Goal: Contribute content: Contribute content

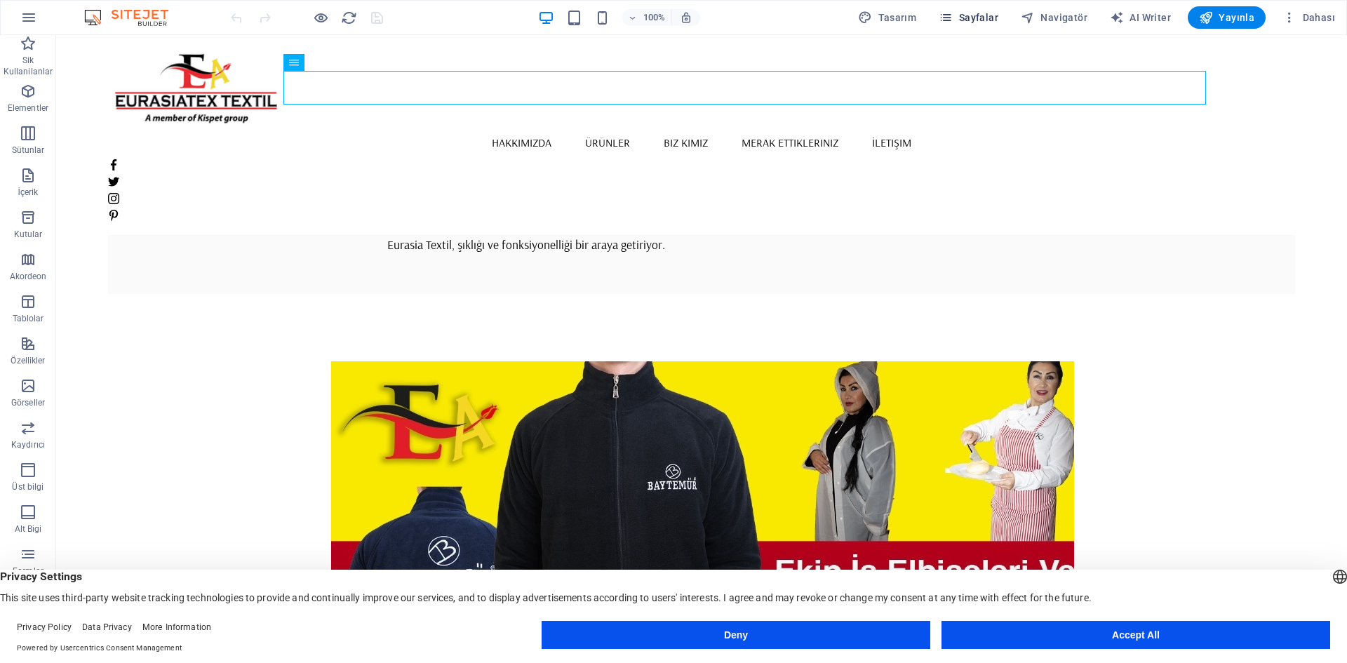
click at [961, 7] on button "Sayfalar" at bounding box center [968, 17] width 71 height 22
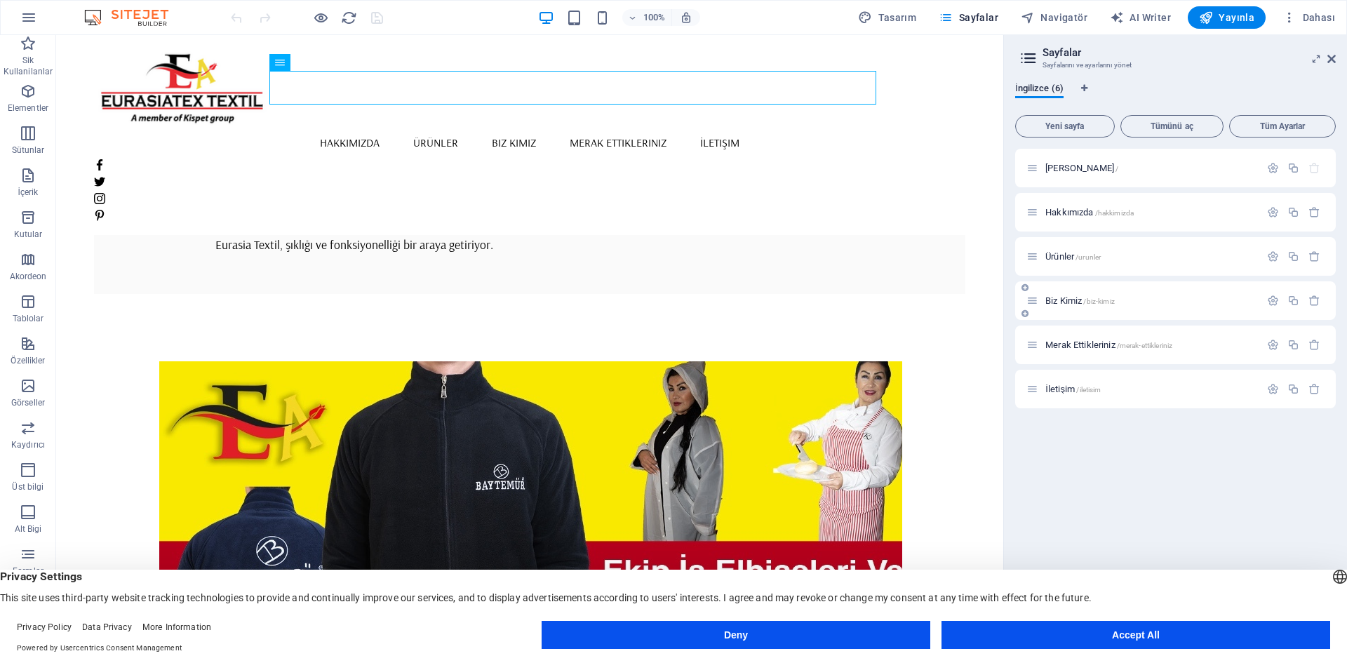
click at [1066, 299] on span "Biz Kimiz /biz-kimiz" at bounding box center [1079, 300] width 69 height 11
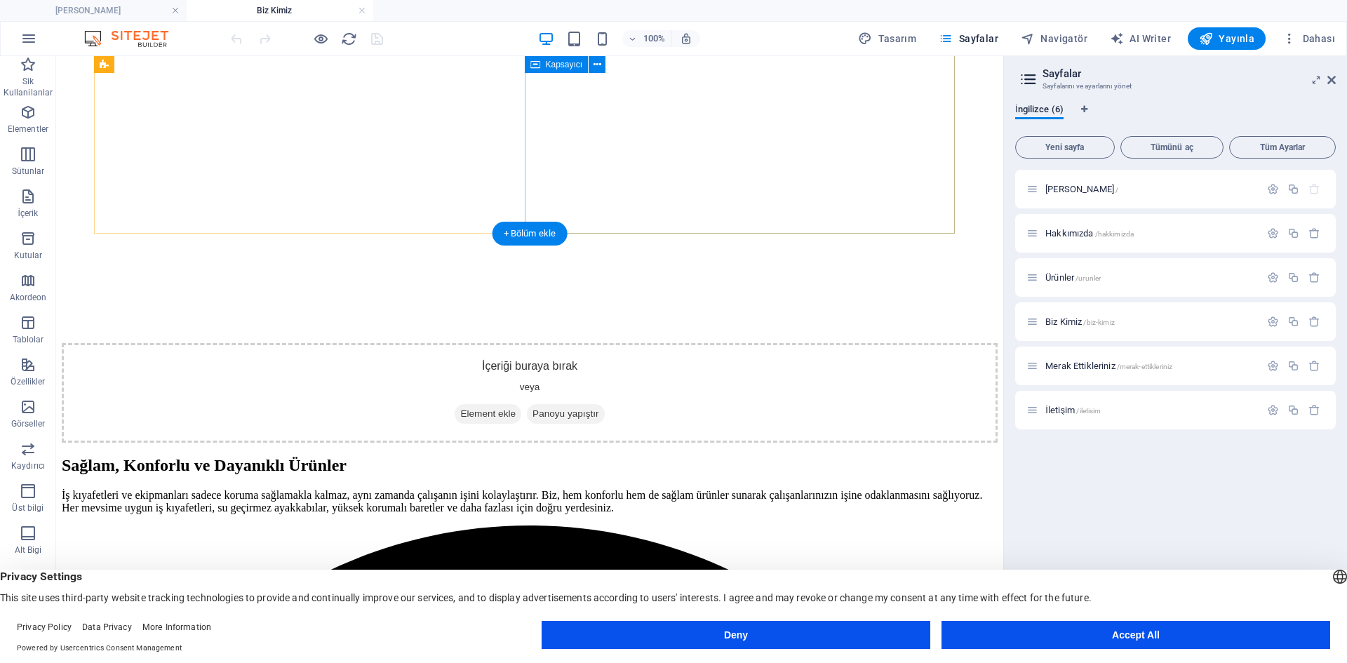
scroll to position [717, 0]
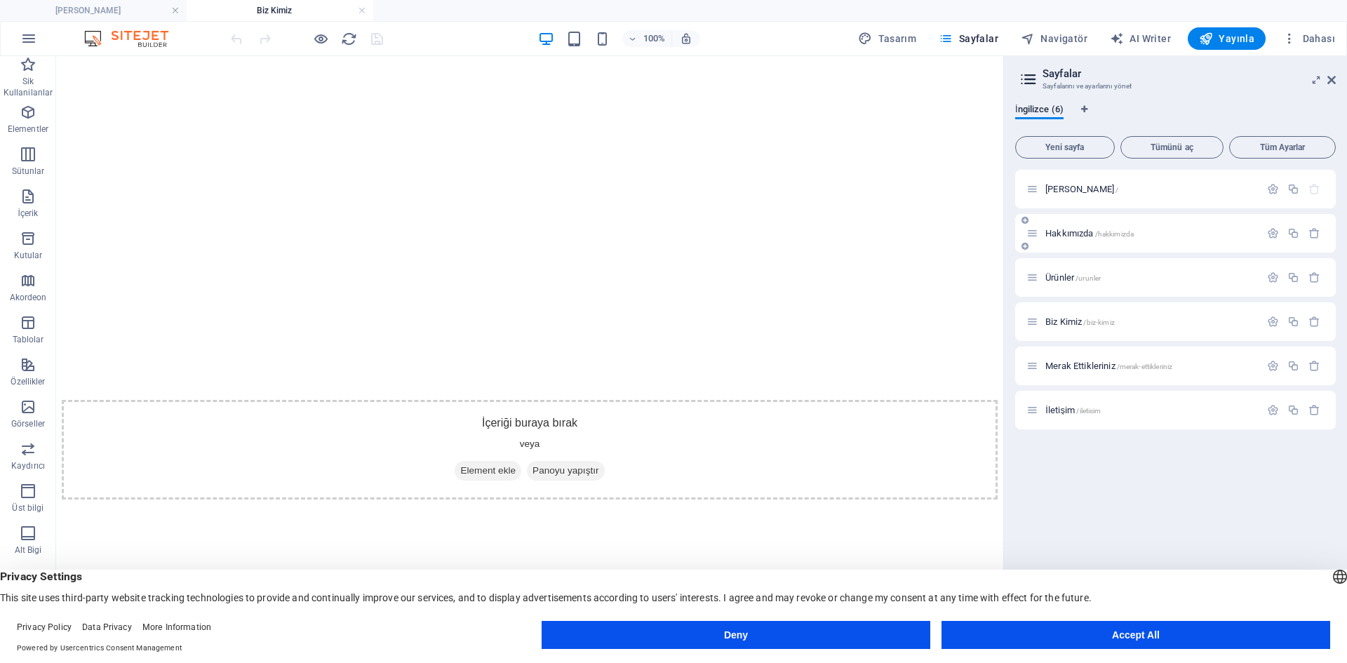
click at [1072, 233] on span "Hakkımızda /hakkimizda" at bounding box center [1089, 233] width 88 height 11
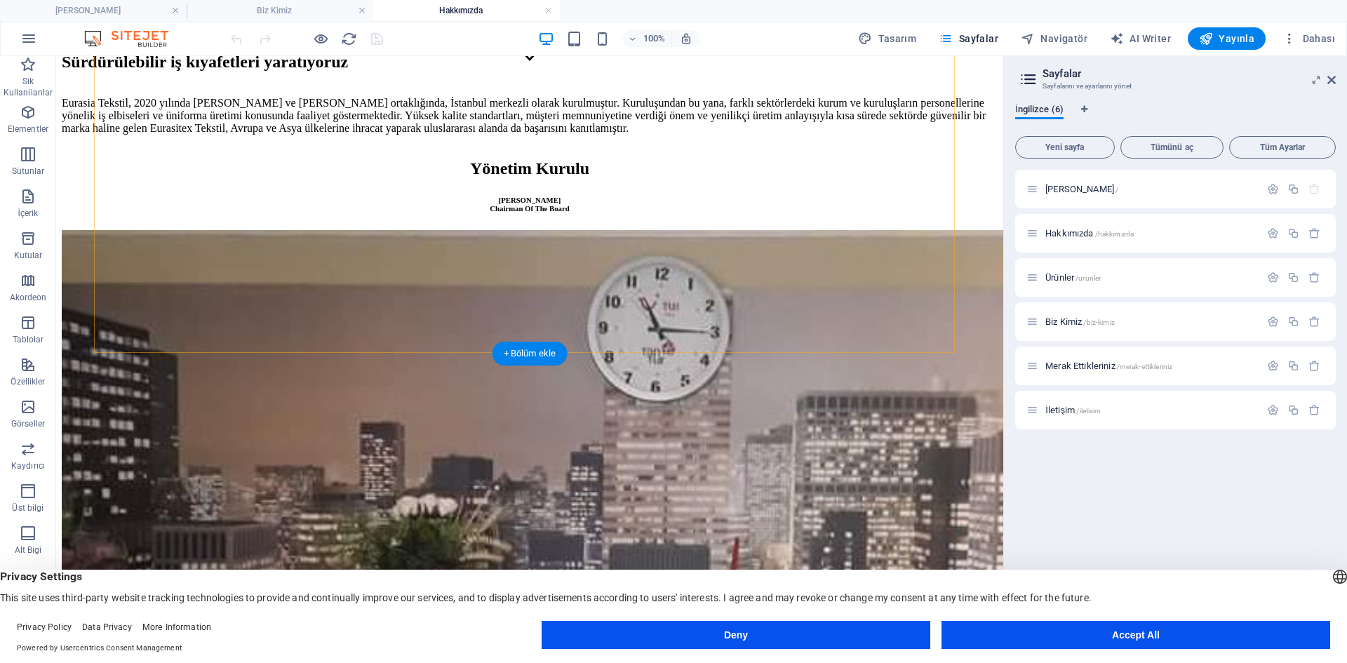
scroll to position [561, 0]
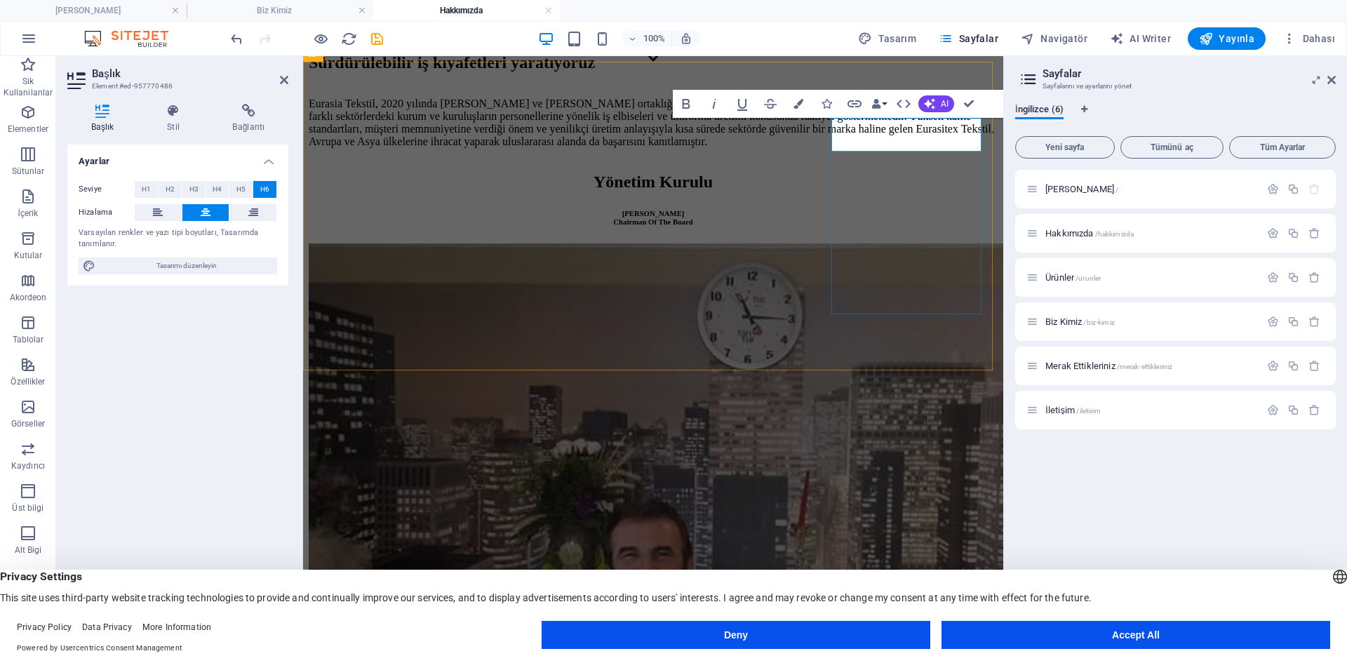
click at [1232, 39] on span "Yayınla" at bounding box center [1226, 39] width 55 height 14
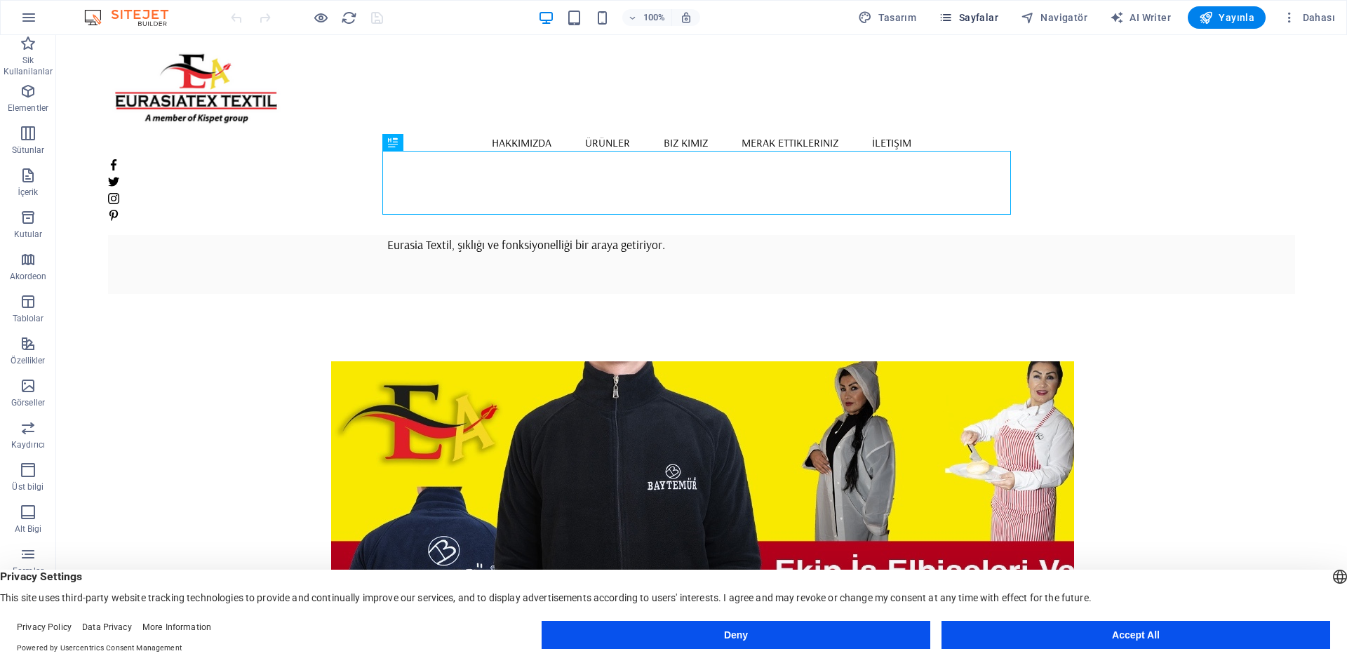
click at [983, 22] on span "Sayfalar" at bounding box center [968, 18] width 60 height 14
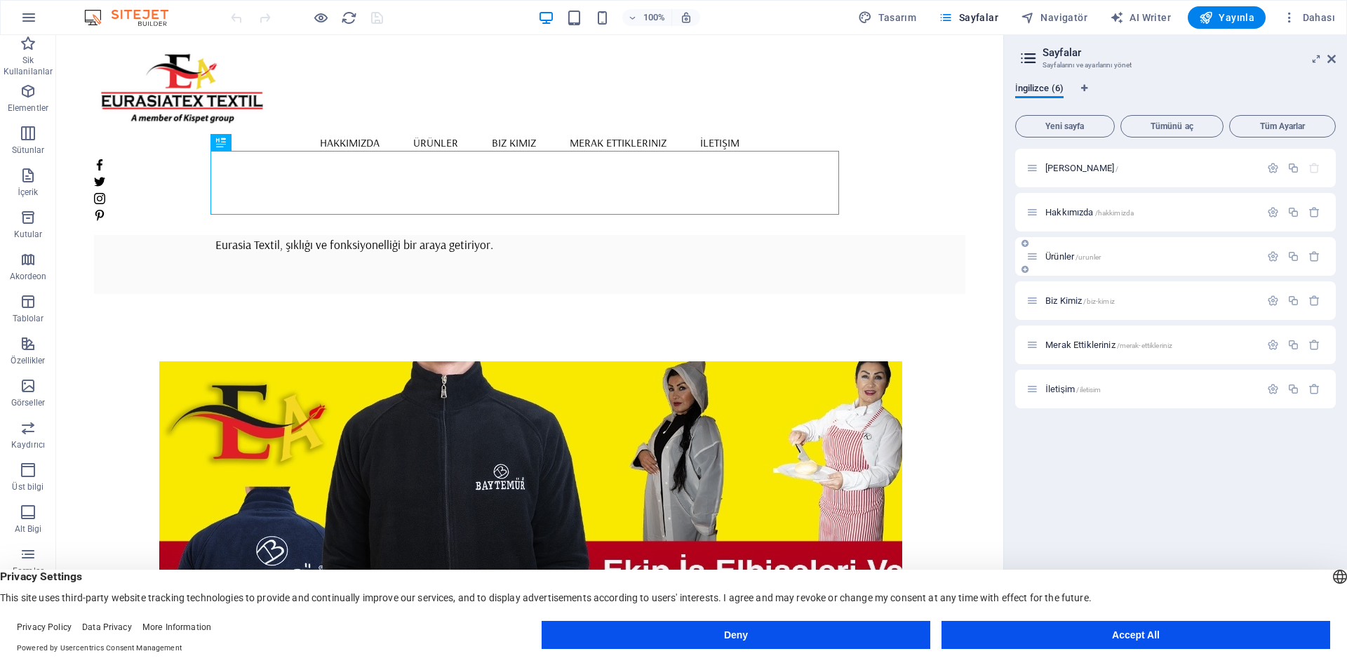
click at [1066, 253] on span "Ürünler /urunler" at bounding box center [1072, 256] width 55 height 11
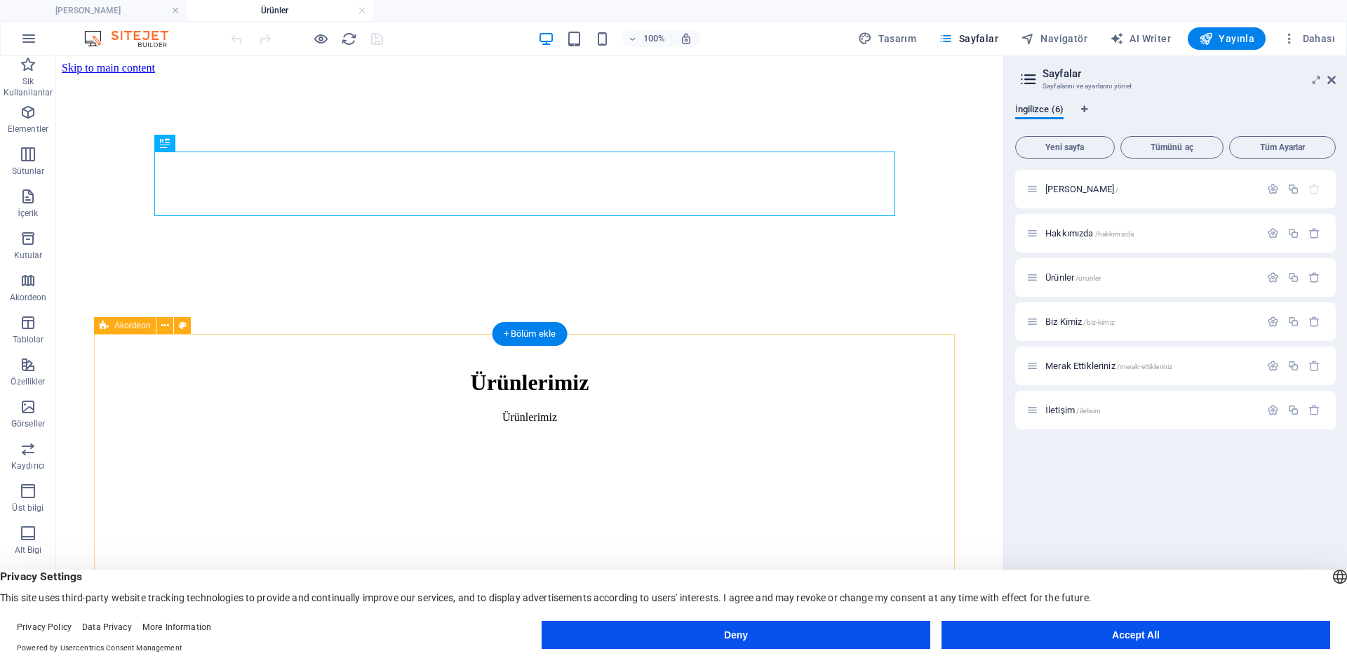
scroll to position [281, 0]
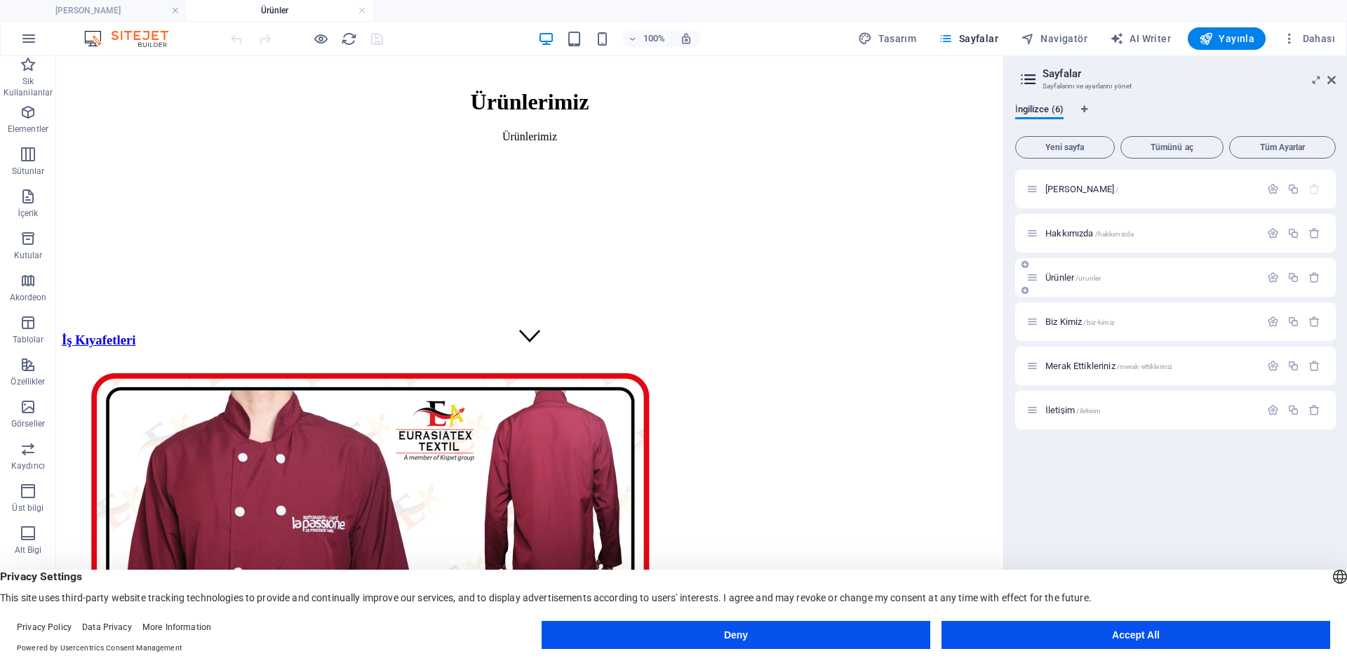
click at [1060, 278] on span "Ürünler /urunler" at bounding box center [1072, 277] width 55 height 11
click at [1051, 275] on span "Ürünler /urunler" at bounding box center [1072, 277] width 55 height 11
click at [1063, 325] on span "Biz Kimiz /biz-kimiz" at bounding box center [1079, 321] width 69 height 11
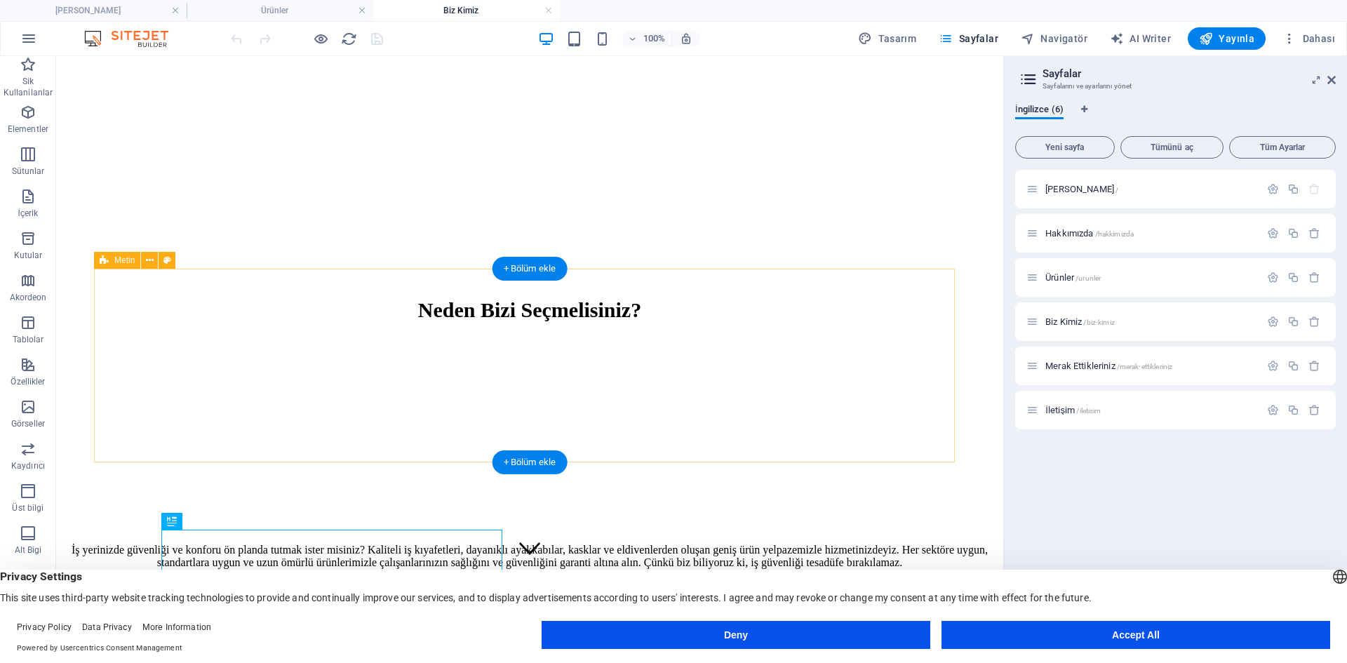
scroll to position [0, 0]
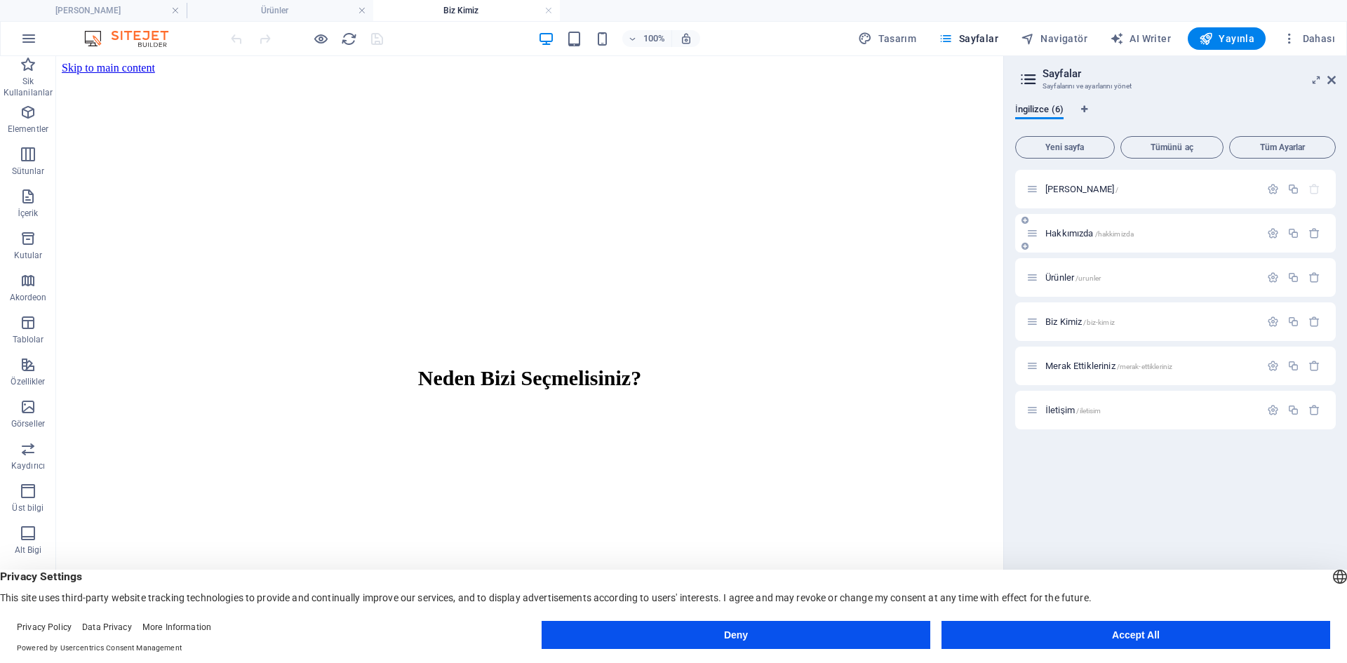
click at [1066, 234] on span "Hakkımızda /hakkimizda" at bounding box center [1089, 233] width 88 height 11
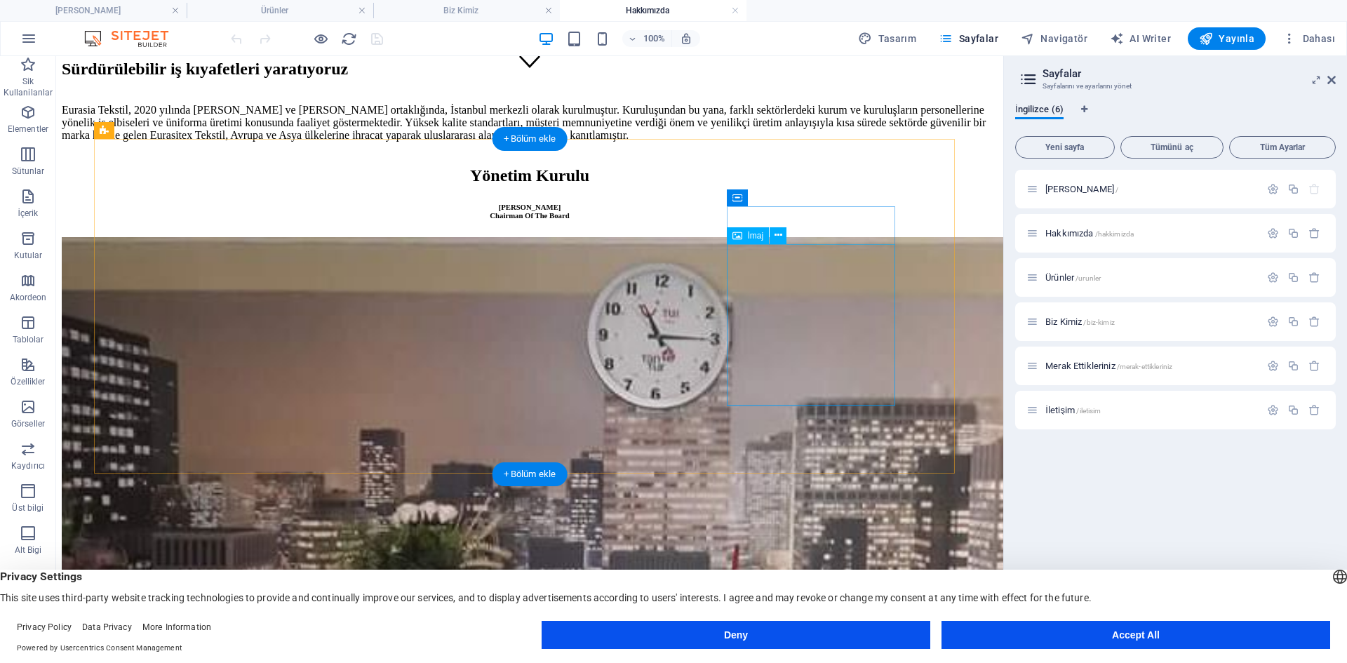
scroll to position [631, 0]
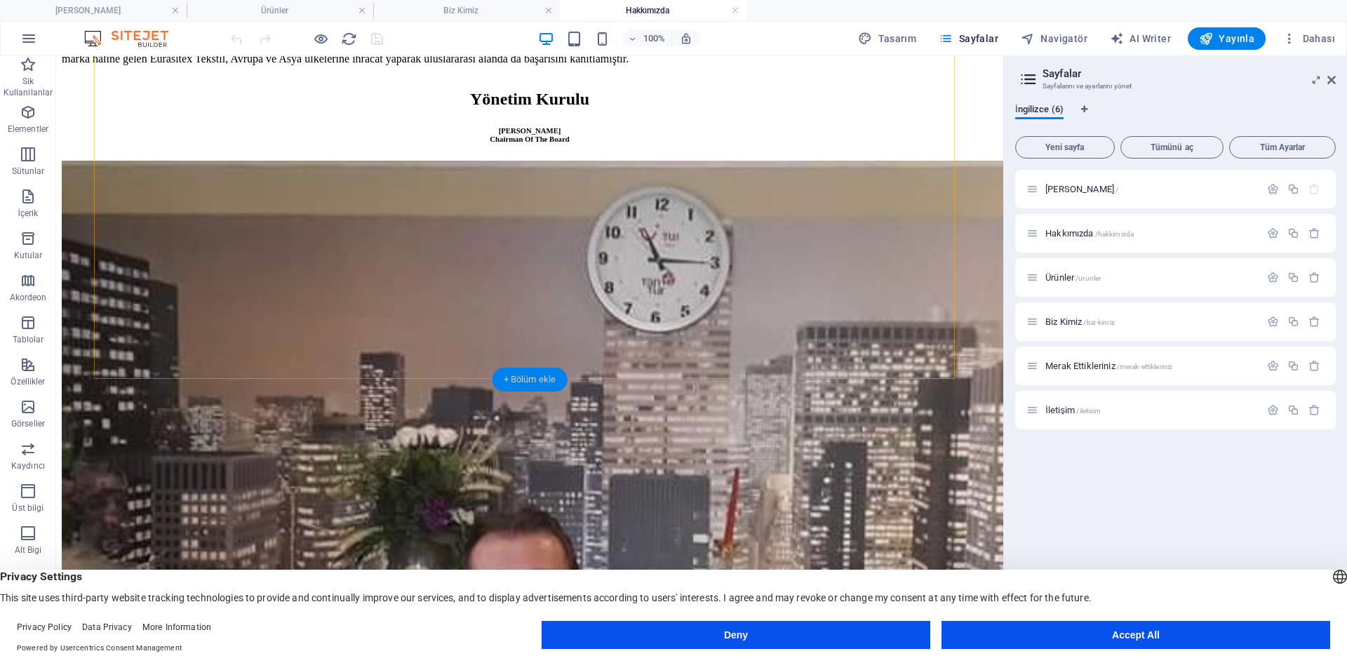
click at [536, 385] on div "+ Bölüm ekle" at bounding box center [529, 379] width 75 height 24
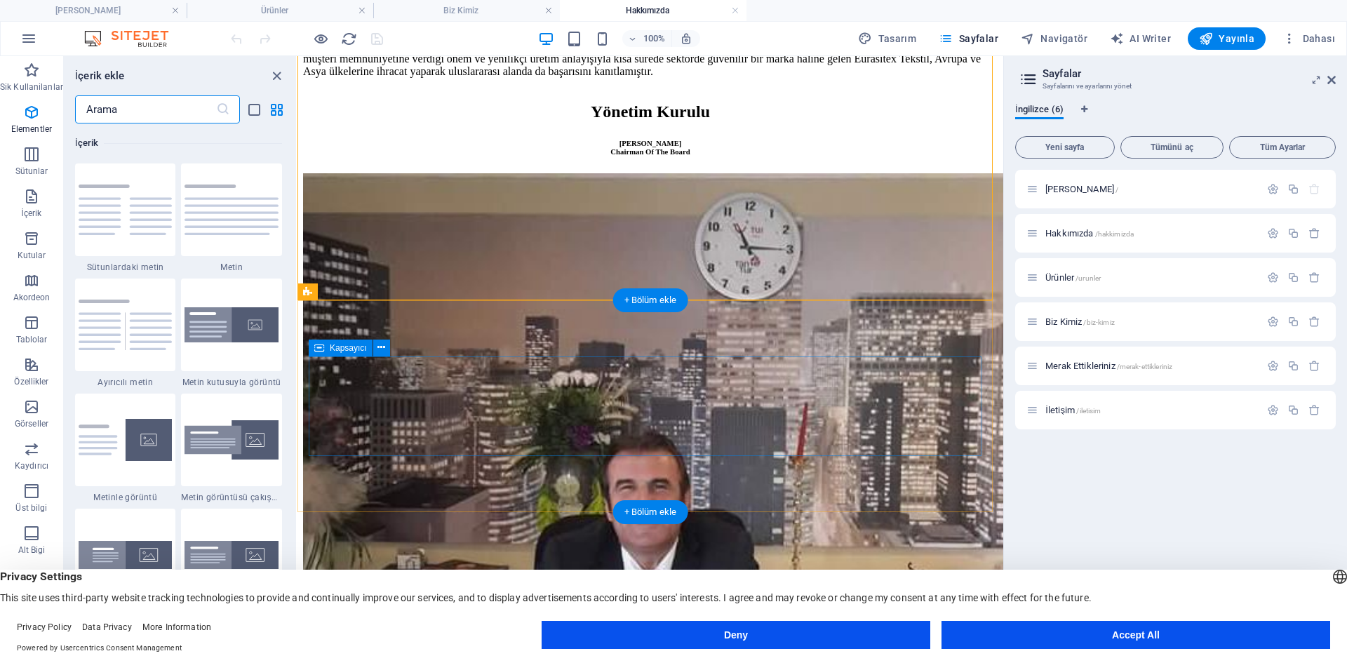
scroll to position [2454, 0]
click at [654, 294] on div "+ Bölüm ekle" at bounding box center [650, 300] width 75 height 24
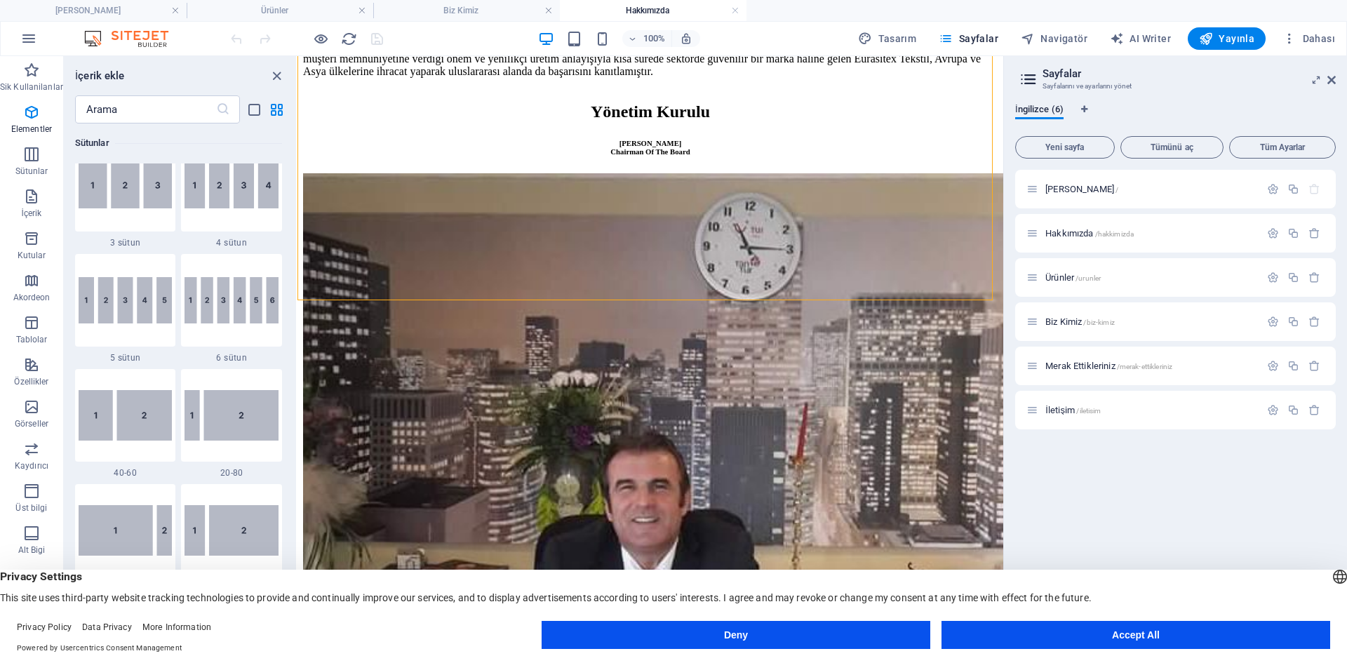
scroll to position [630, 0]
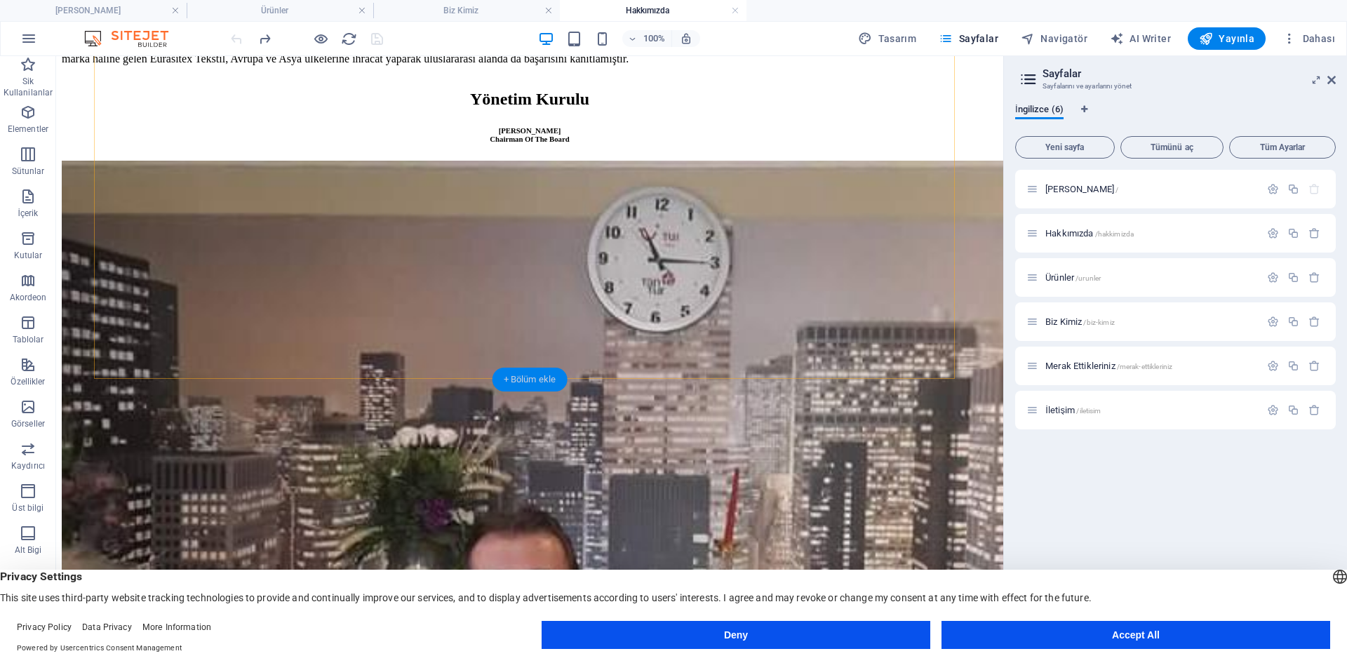
click at [529, 379] on div "+ Bölüm ekle" at bounding box center [529, 379] width 75 height 24
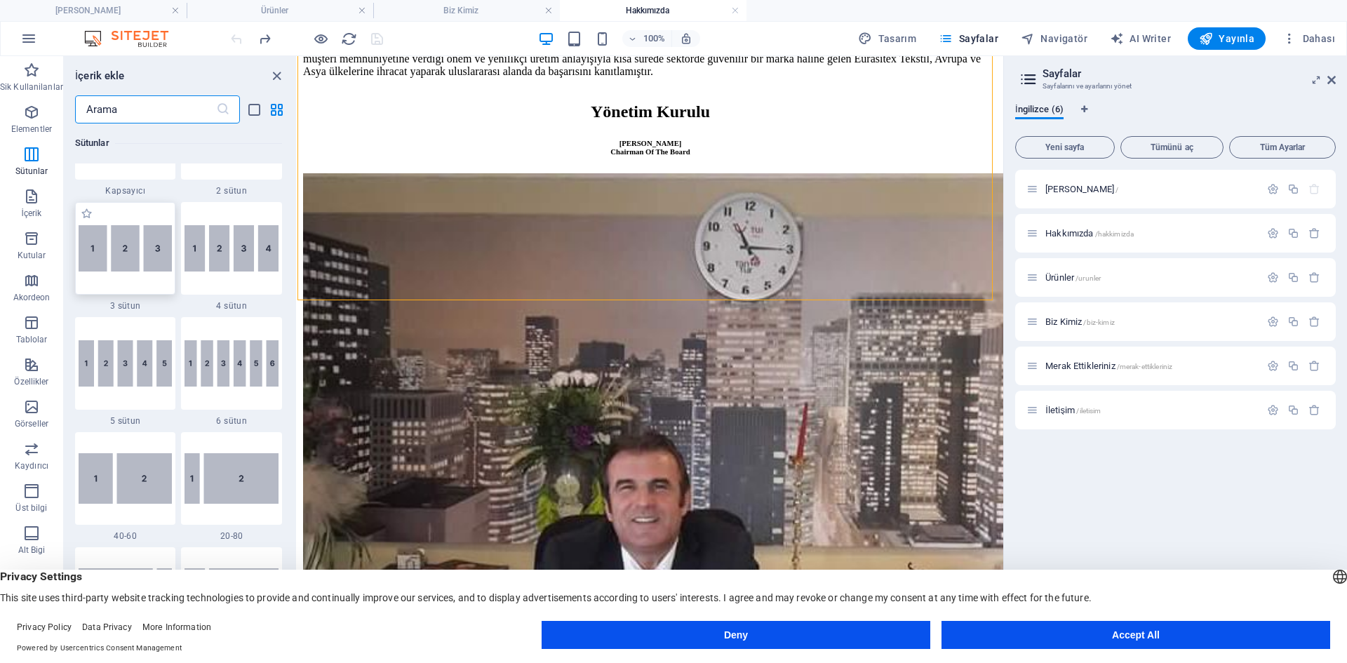
scroll to position [701, 0]
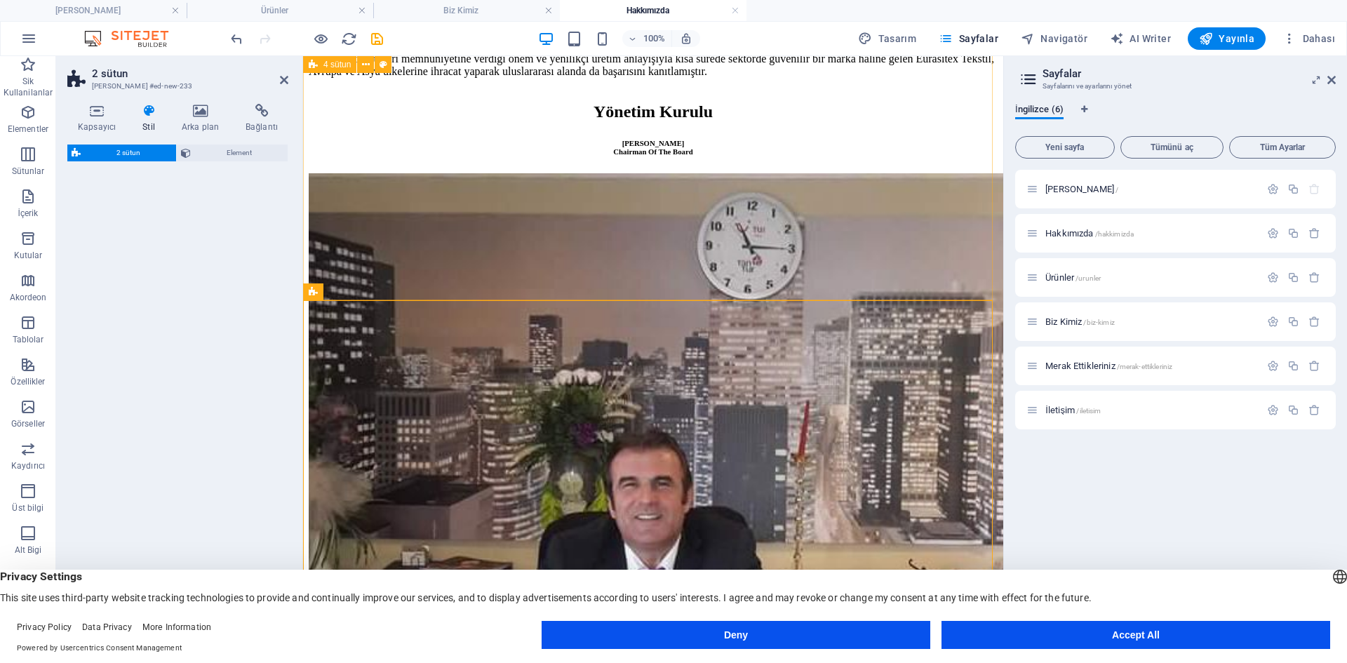
select select "rem"
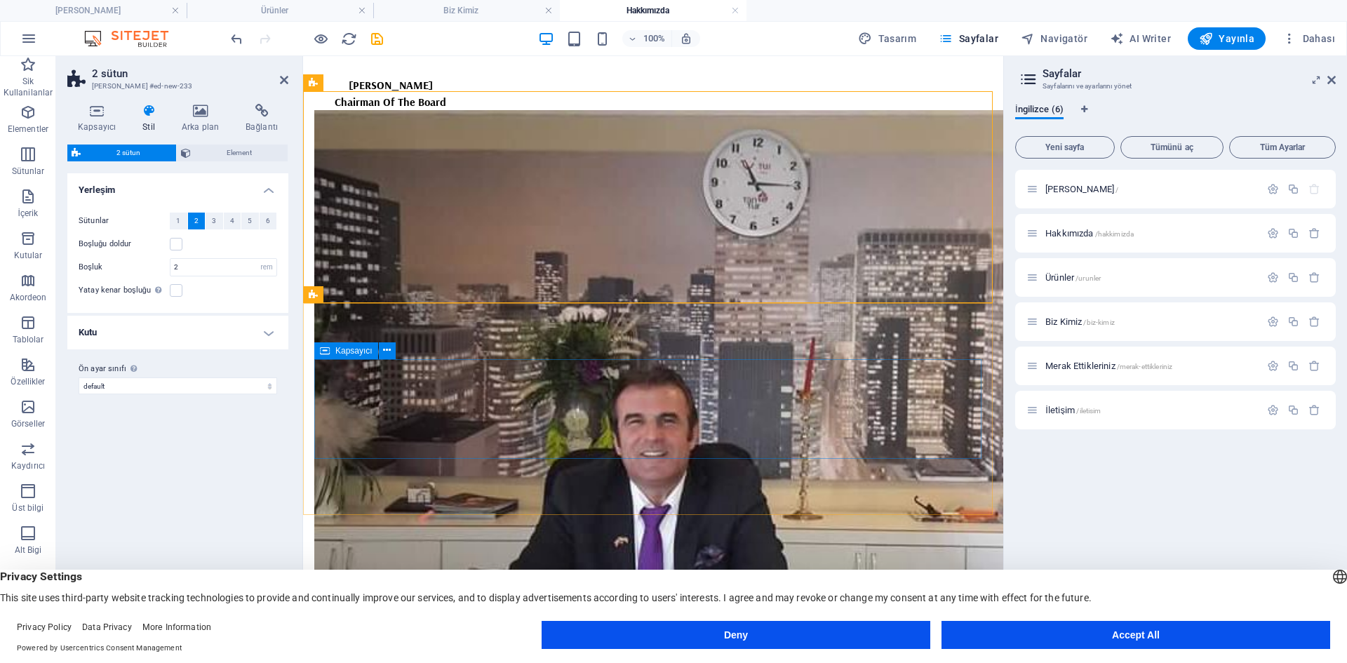
scroll to position [842, 0]
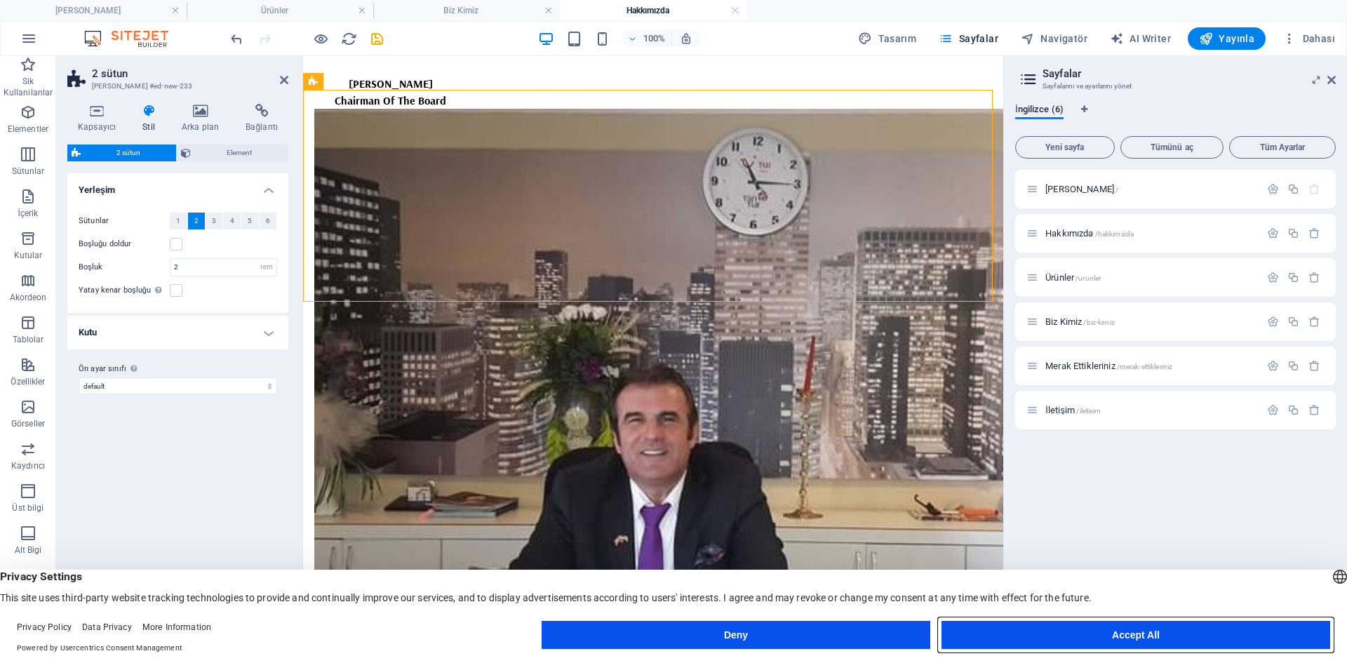
click at [1191, 640] on button "Accept All" at bounding box center [1135, 635] width 389 height 28
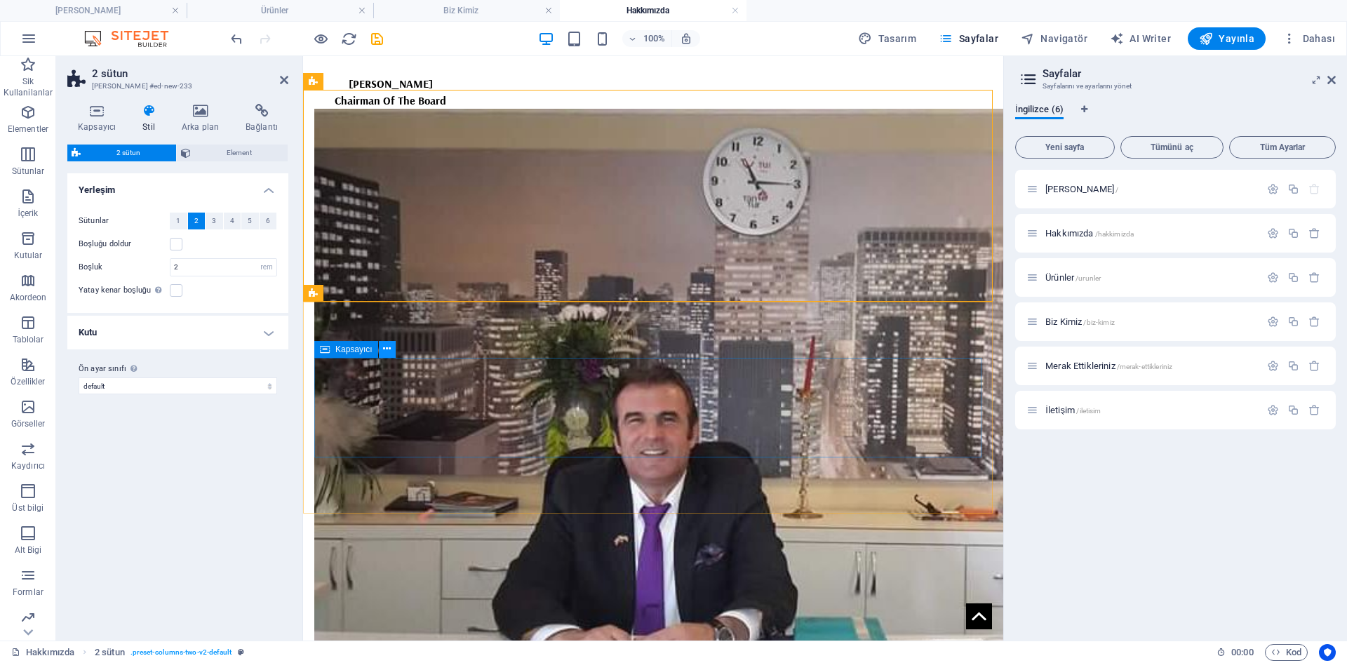
click at [389, 351] on icon at bounding box center [387, 349] width 8 height 15
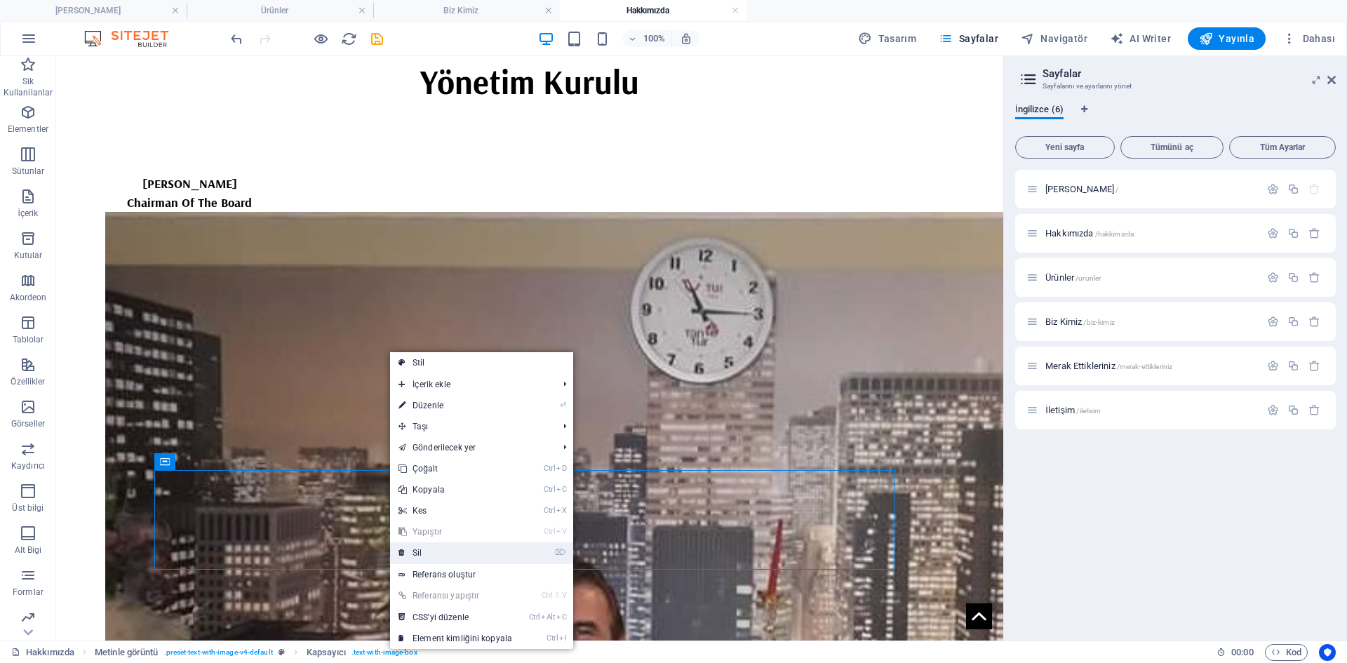
click at [443, 549] on link "⌦ Sil" at bounding box center [455, 552] width 130 height 21
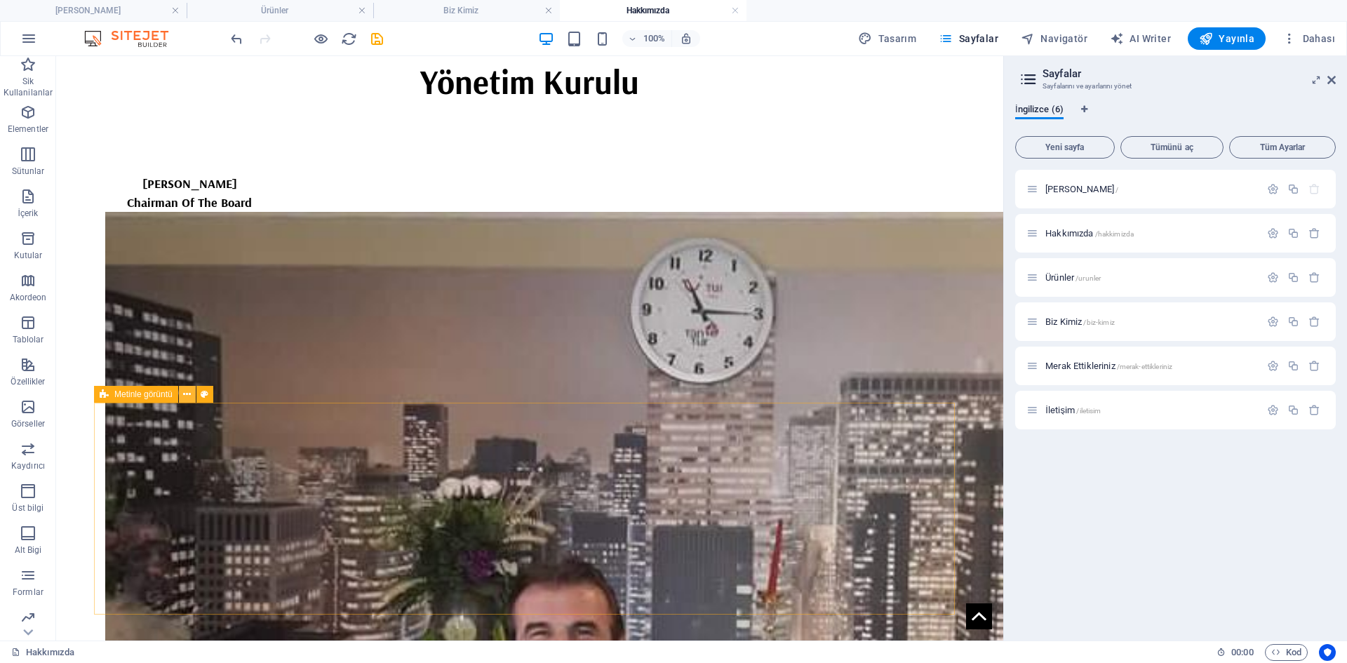
click at [188, 397] on icon at bounding box center [187, 394] width 8 height 15
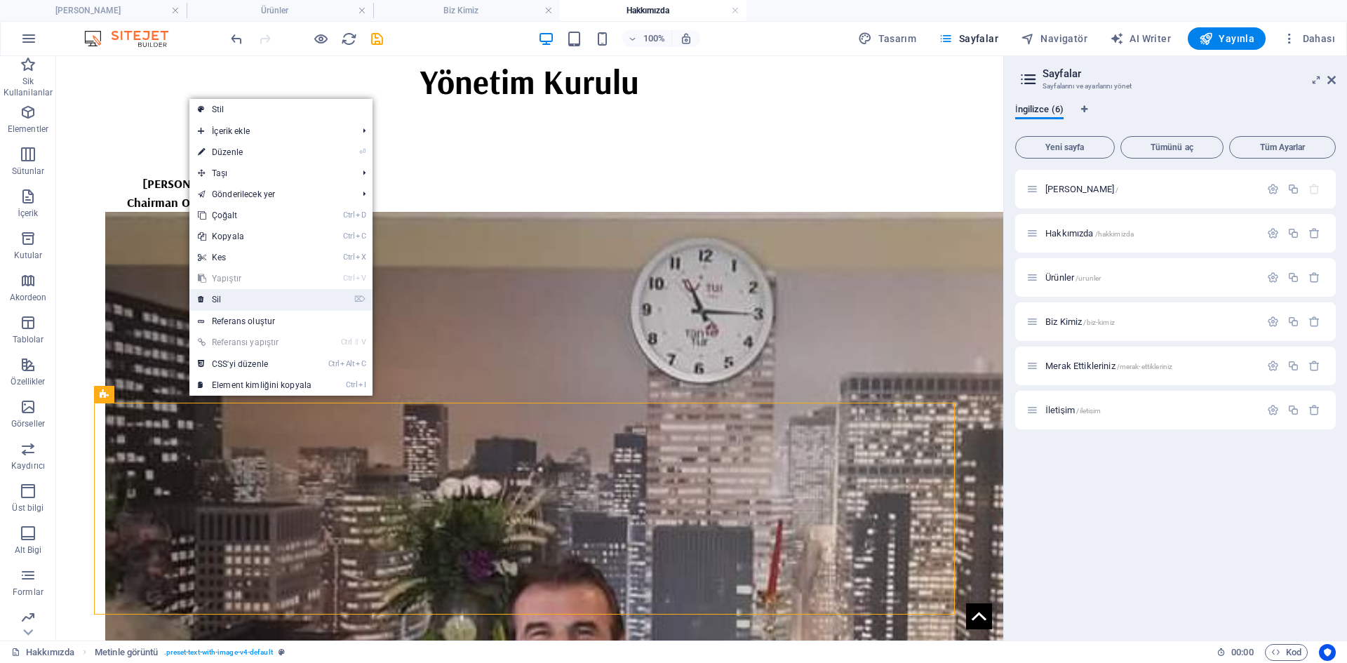
click at [232, 296] on link "⌦ Sil" at bounding box center [254, 299] width 130 height 21
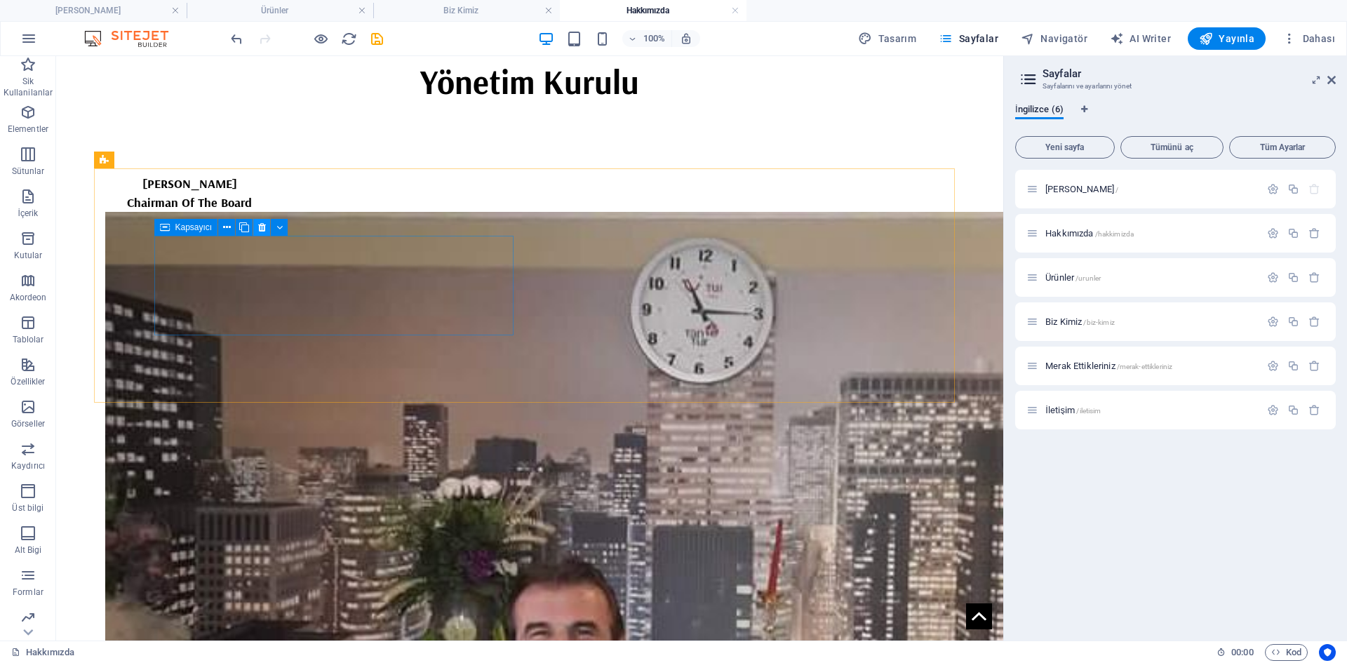
click at [268, 229] on button at bounding box center [261, 227] width 17 height 17
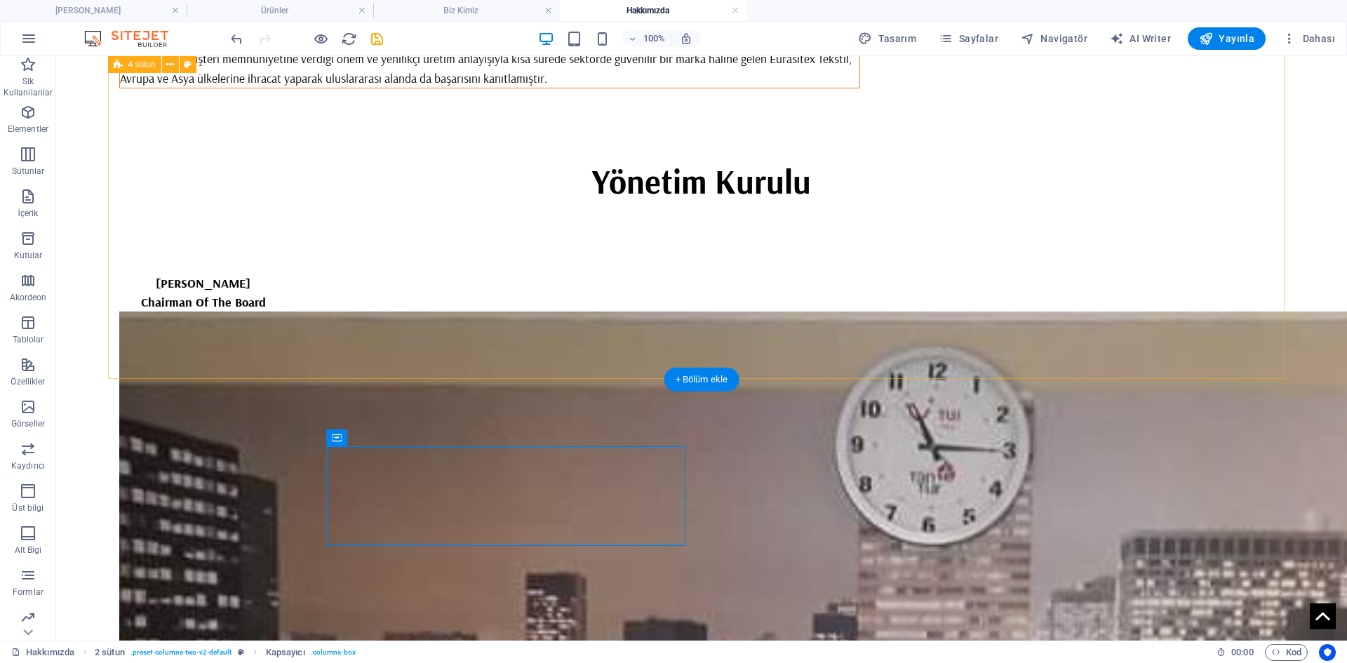
scroll to position [631, 0]
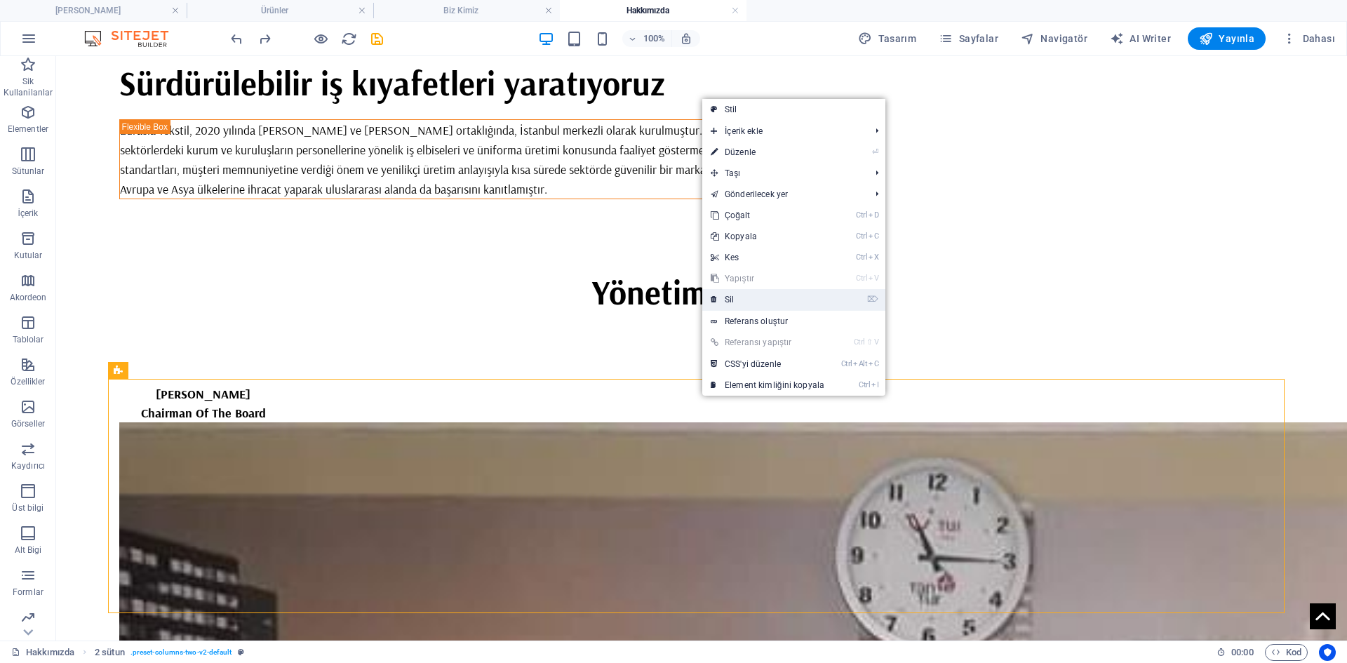
click at [738, 291] on link "⌦ Sil" at bounding box center [767, 299] width 130 height 21
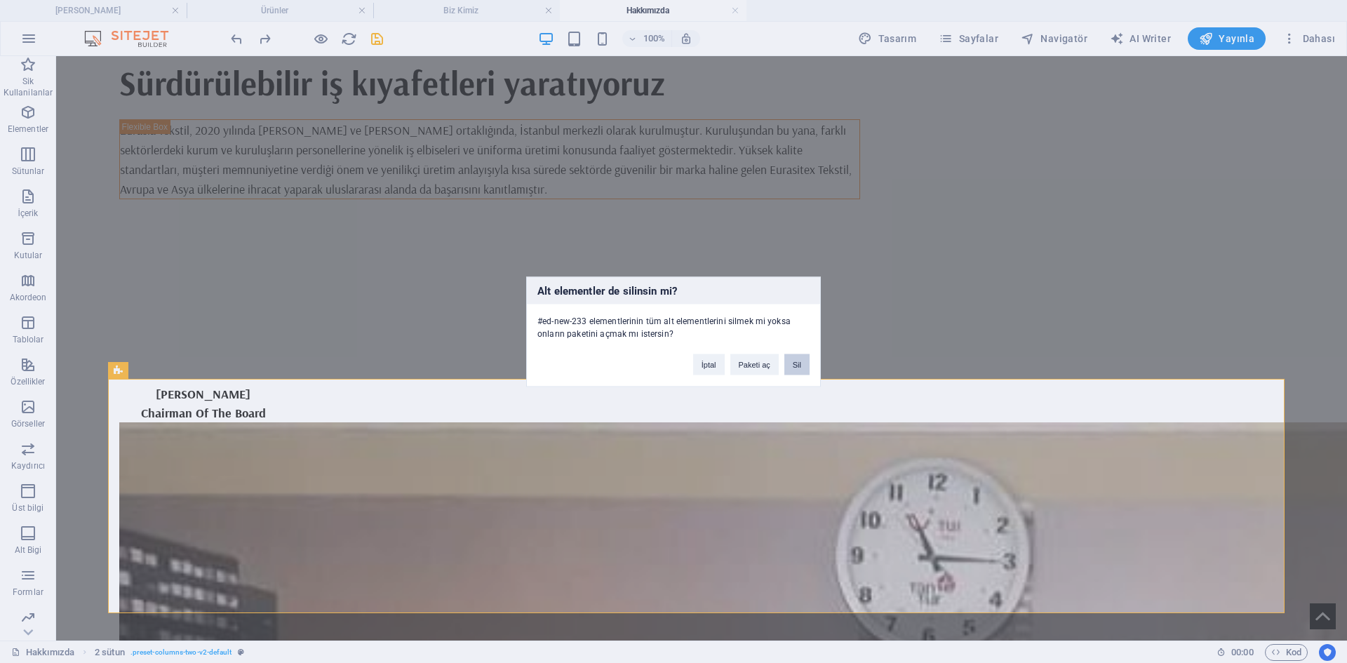
click at [792, 367] on button "Sil" at bounding box center [796, 363] width 25 height 21
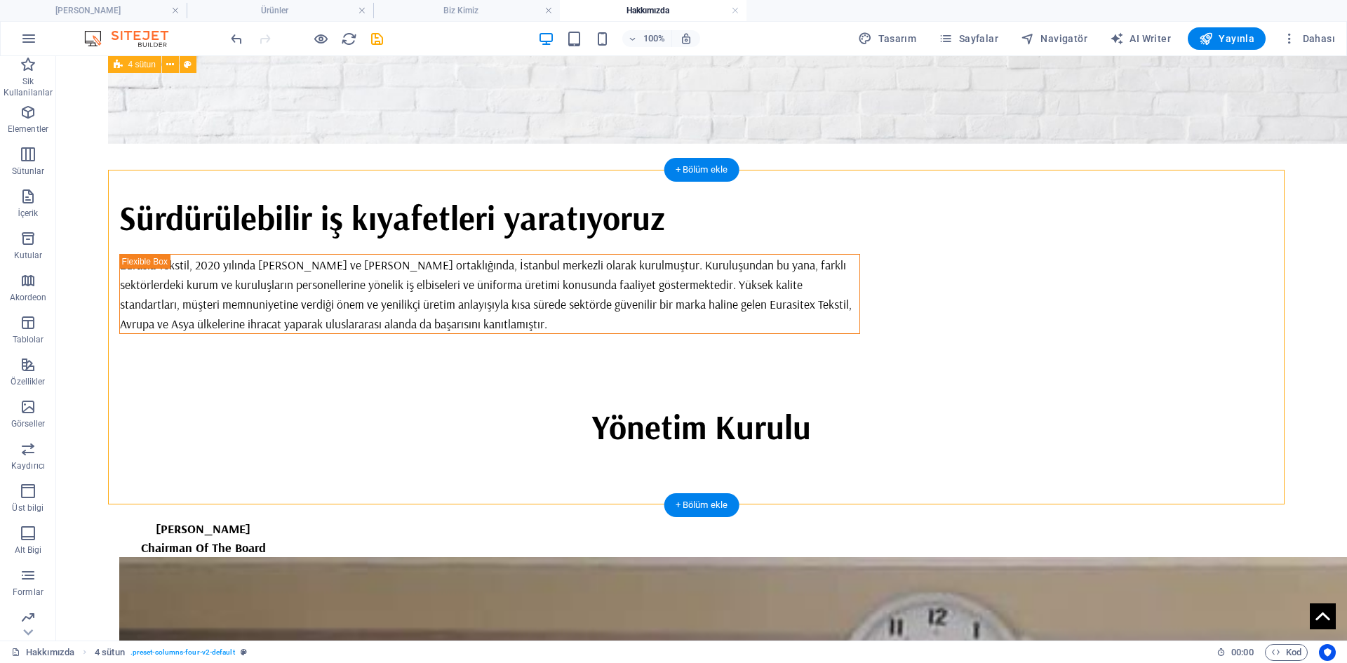
scroll to position [491, 0]
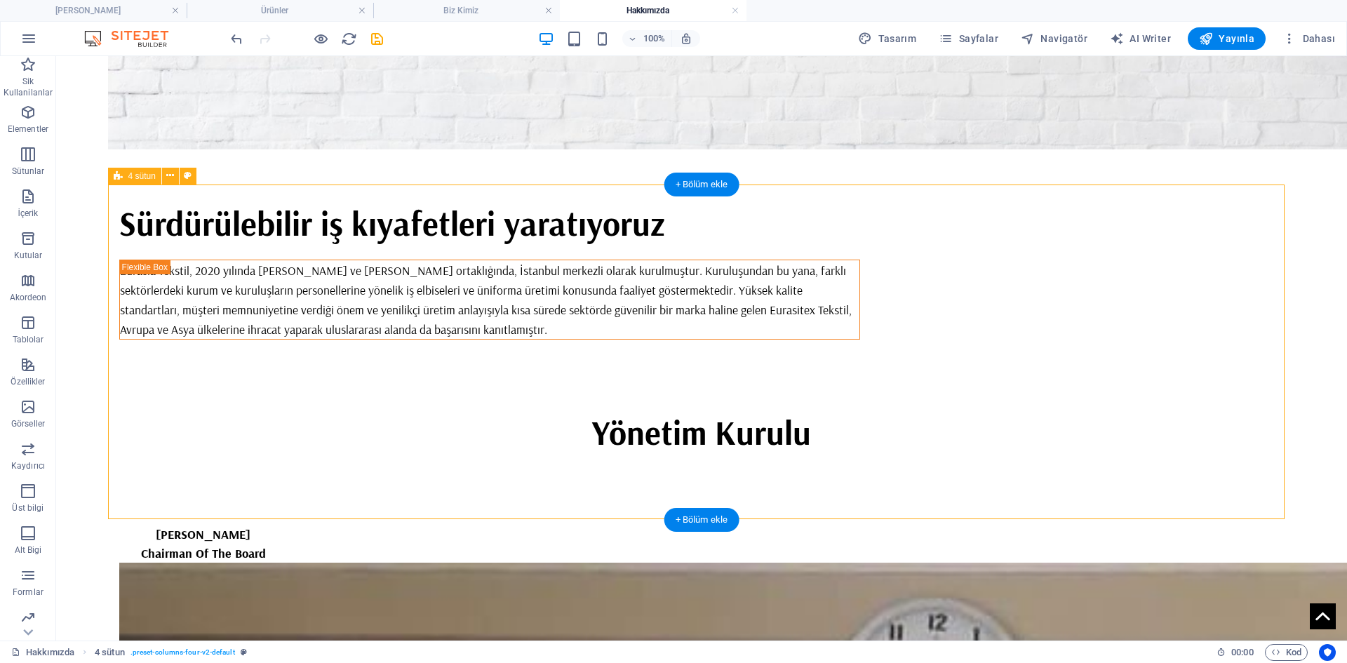
select select "rem"
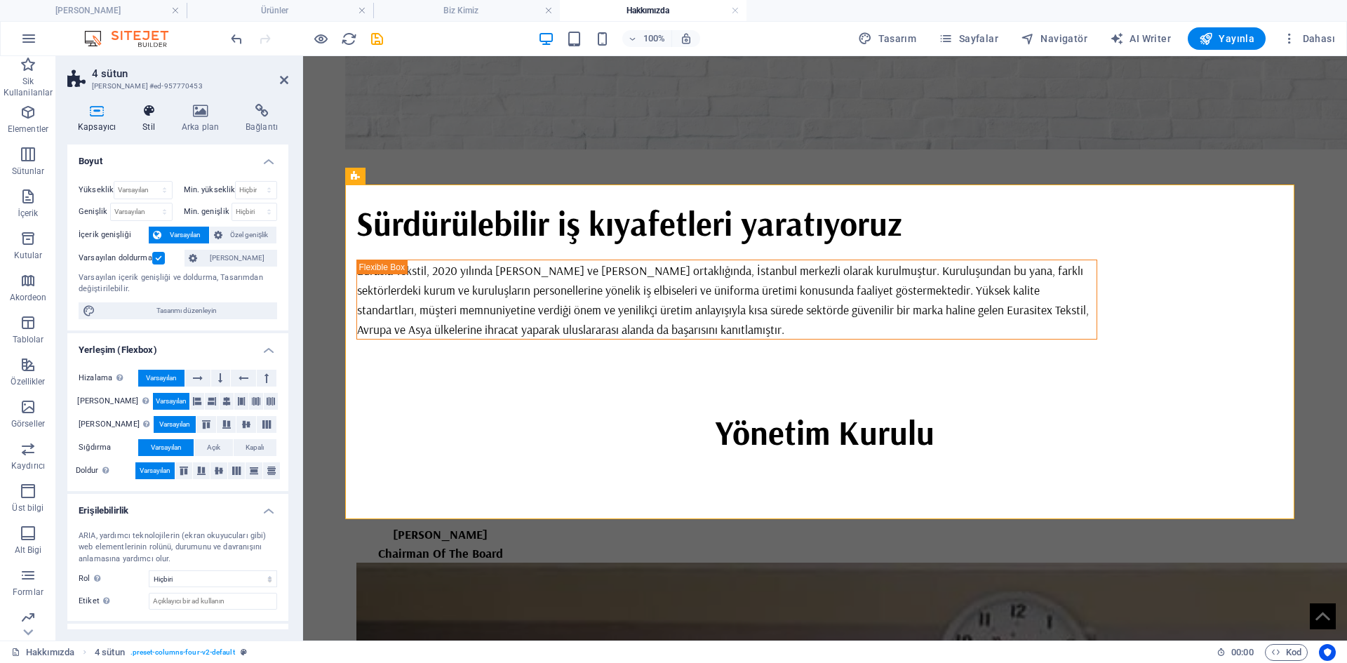
click at [149, 119] on h4 "Stil" at bounding box center [151, 118] width 39 height 29
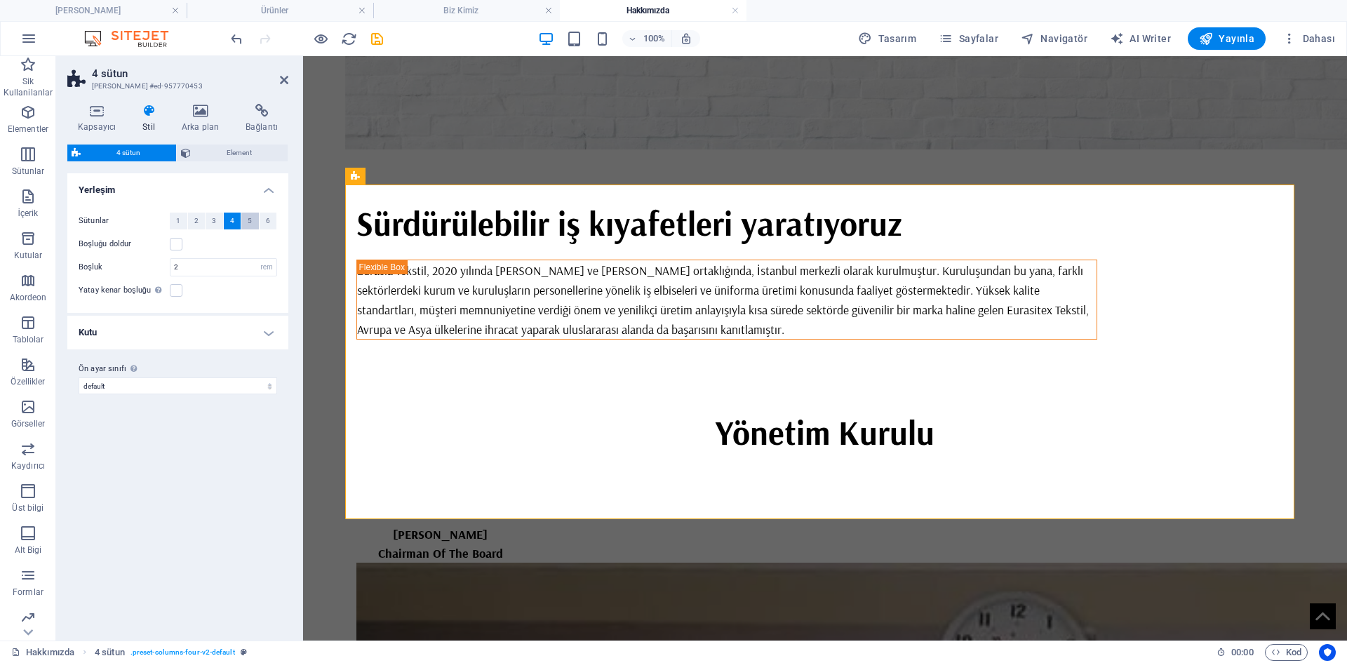
click at [249, 223] on span "5" at bounding box center [250, 220] width 4 height 17
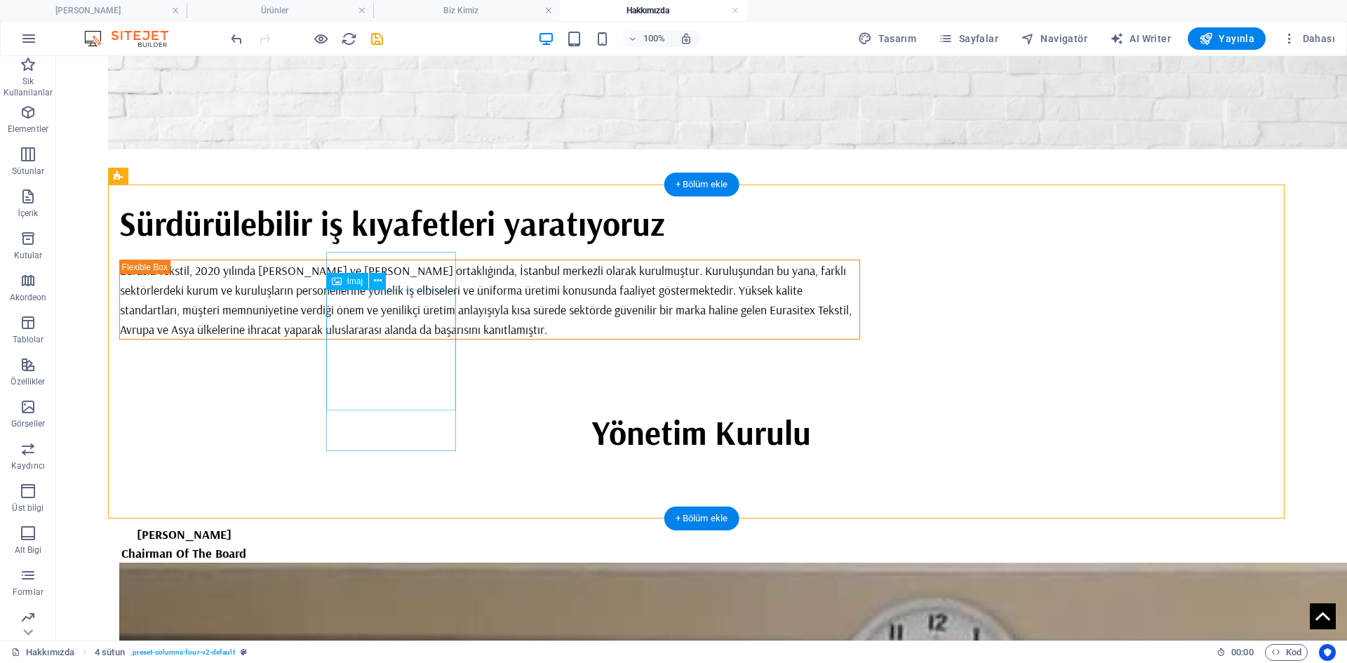
select select "rem"
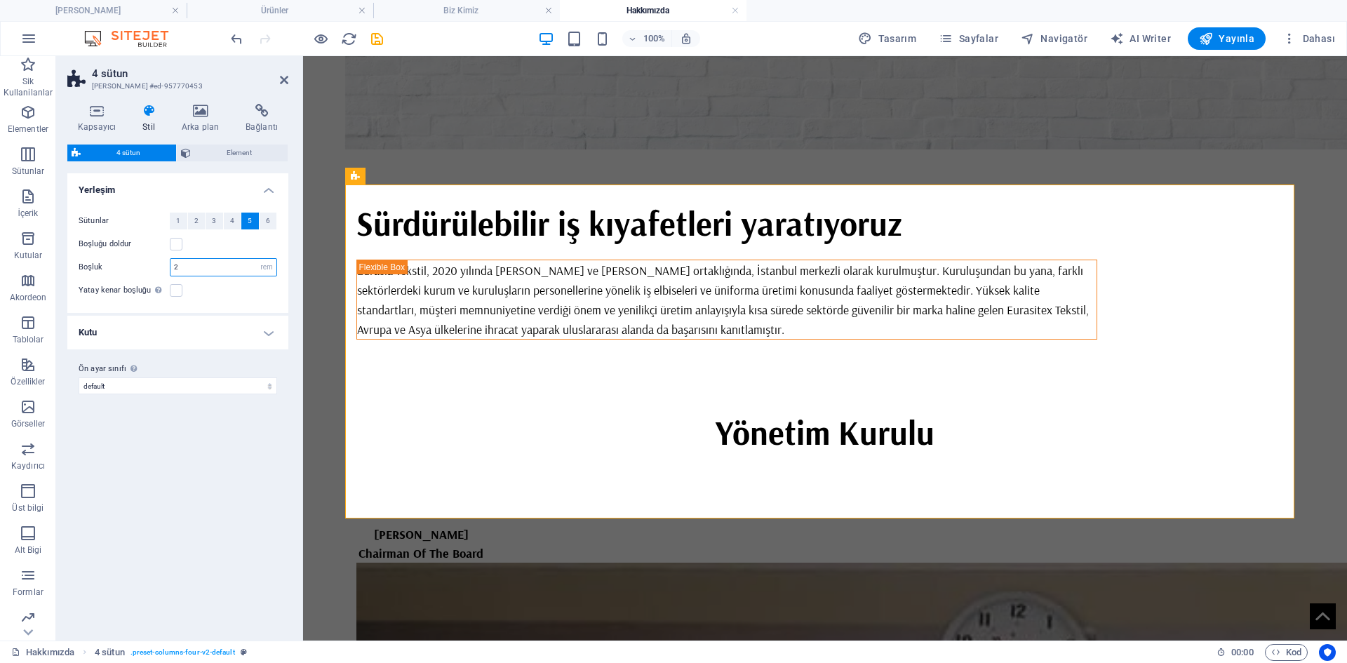
click at [199, 264] on input "2" at bounding box center [223, 267] width 106 height 17
type input "3"
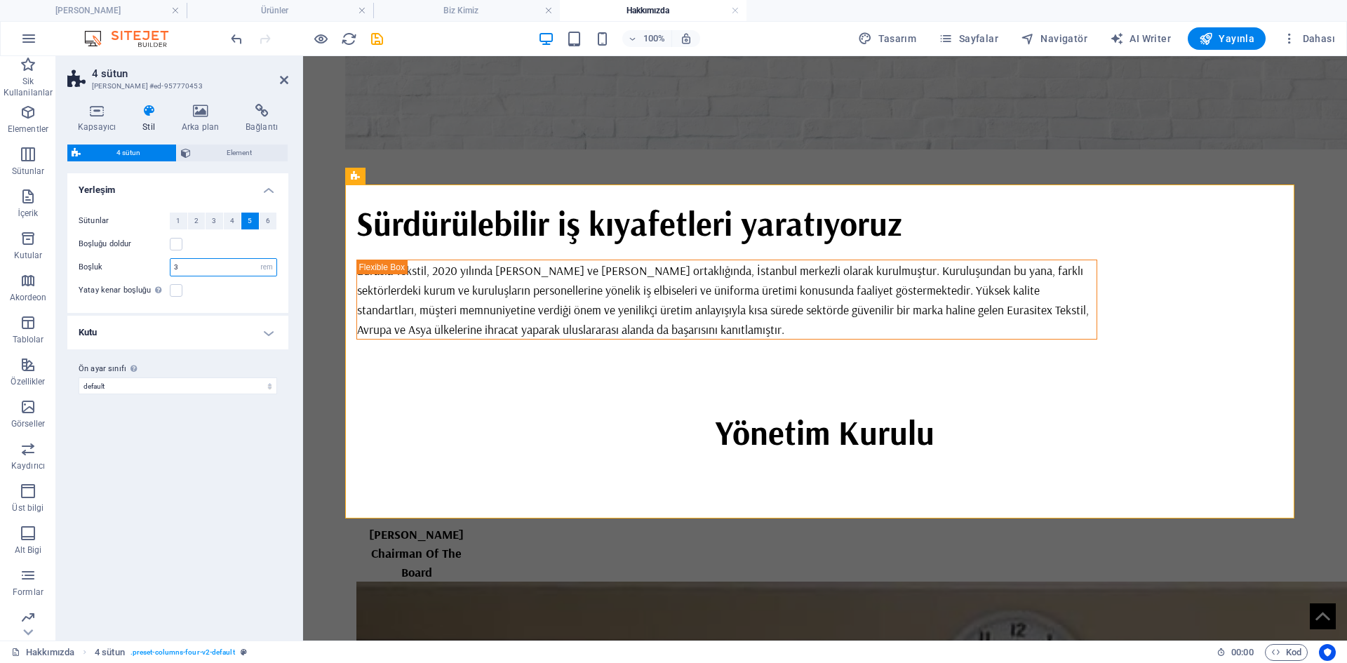
click at [228, 265] on input "3" at bounding box center [223, 267] width 106 height 17
type input "2"
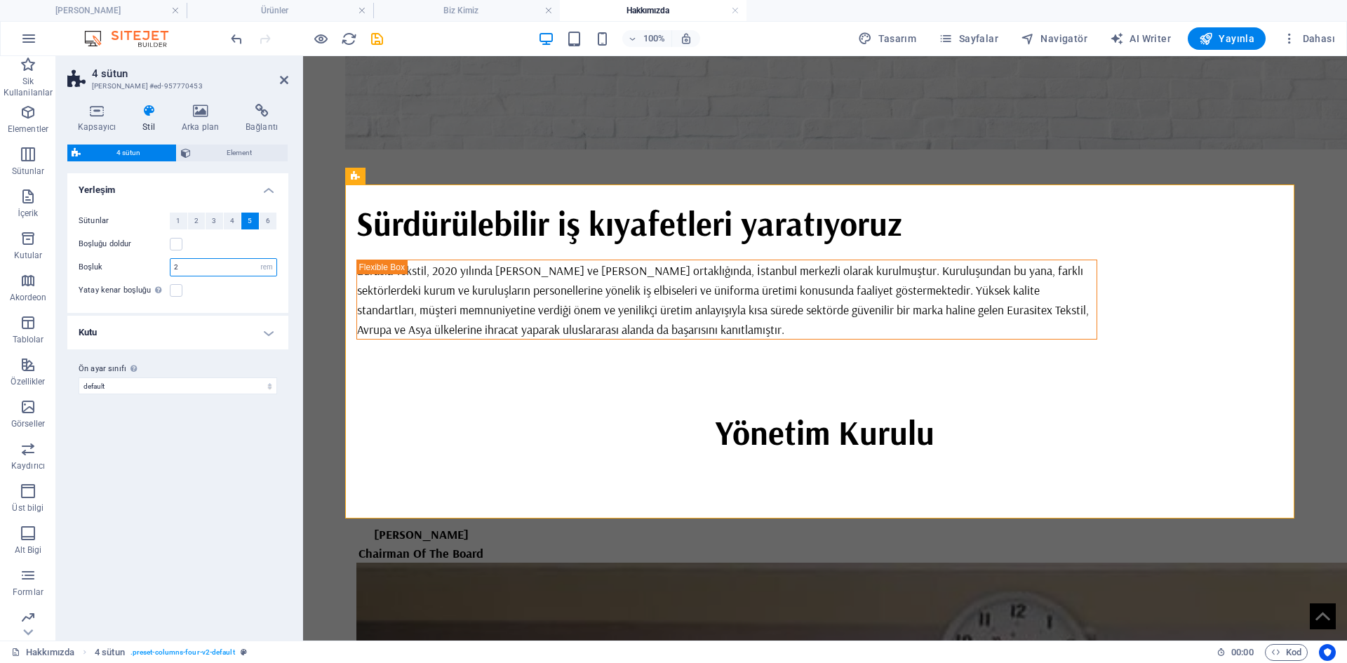
click at [228, 265] on input "2" at bounding box center [223, 267] width 106 height 17
type input "1"
click at [202, 264] on input "1" at bounding box center [223, 267] width 106 height 17
drag, startPoint x: 202, startPoint y: 264, endPoint x: 203, endPoint y: 243, distance: 21.1
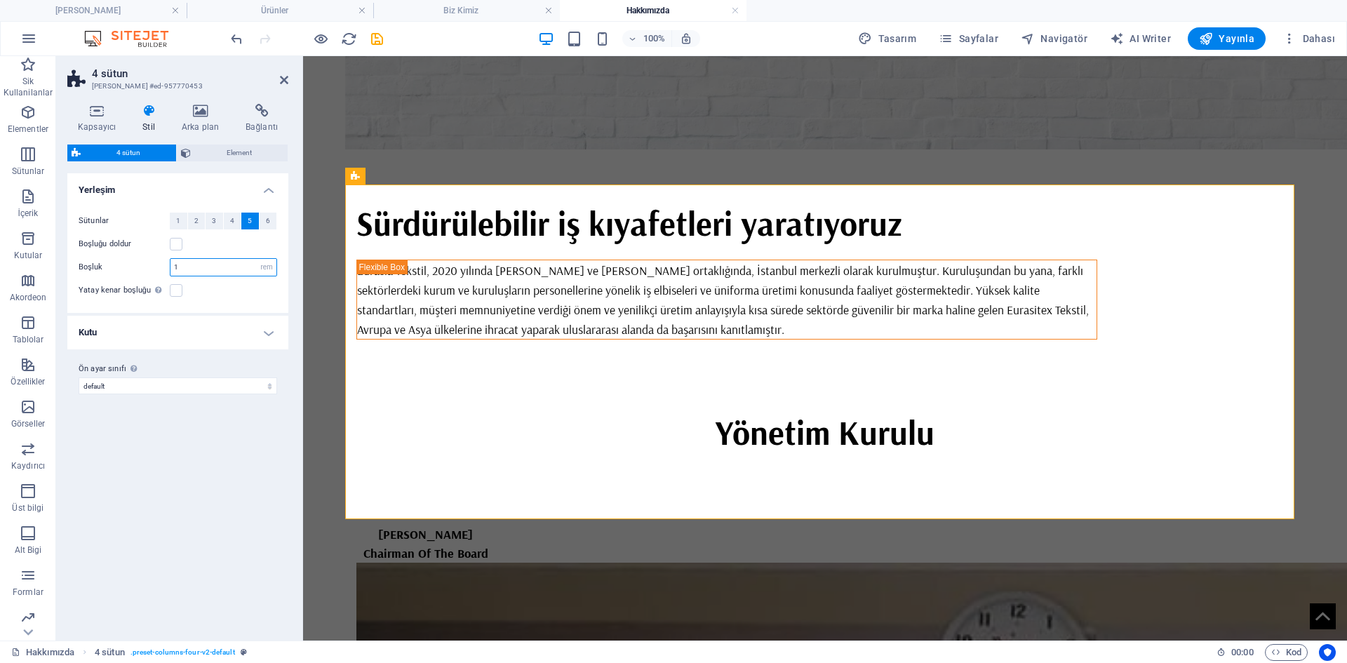
click at [201, 261] on input "1" at bounding box center [223, 267] width 106 height 17
click at [227, 219] on button "4" at bounding box center [233, 220] width 18 height 17
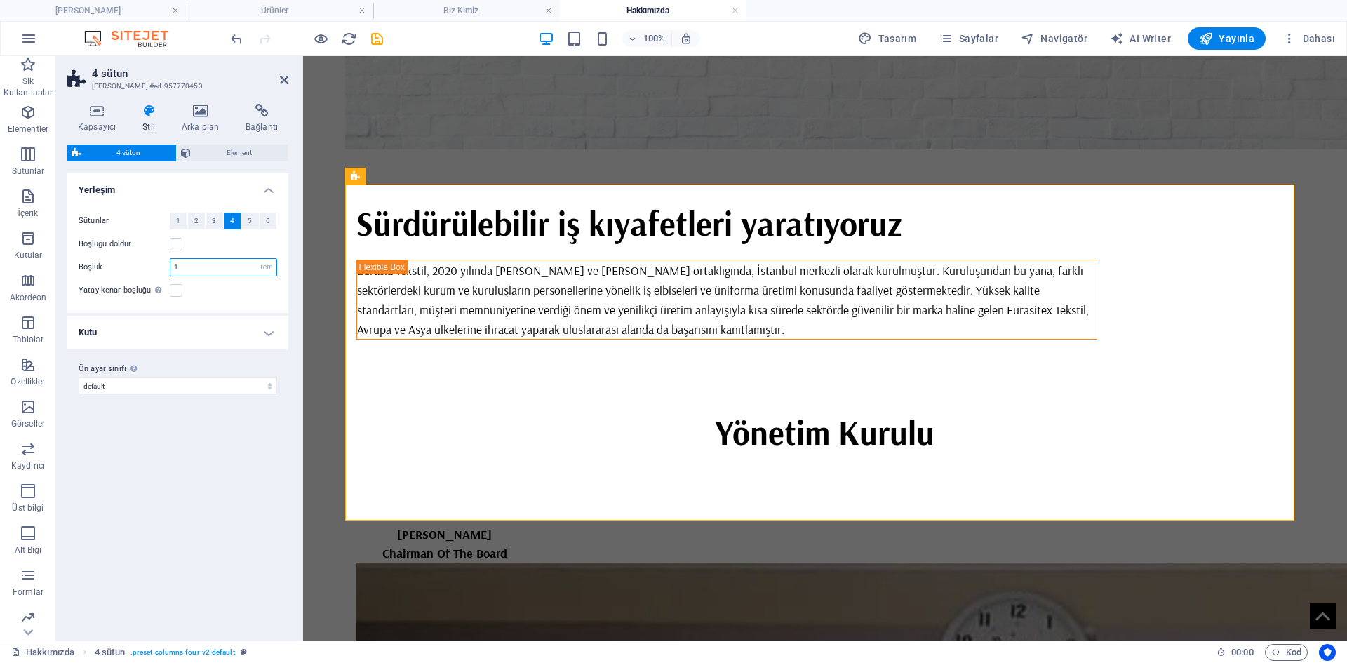
click at [224, 267] on input "1" at bounding box center [223, 267] width 106 height 17
type input "2"
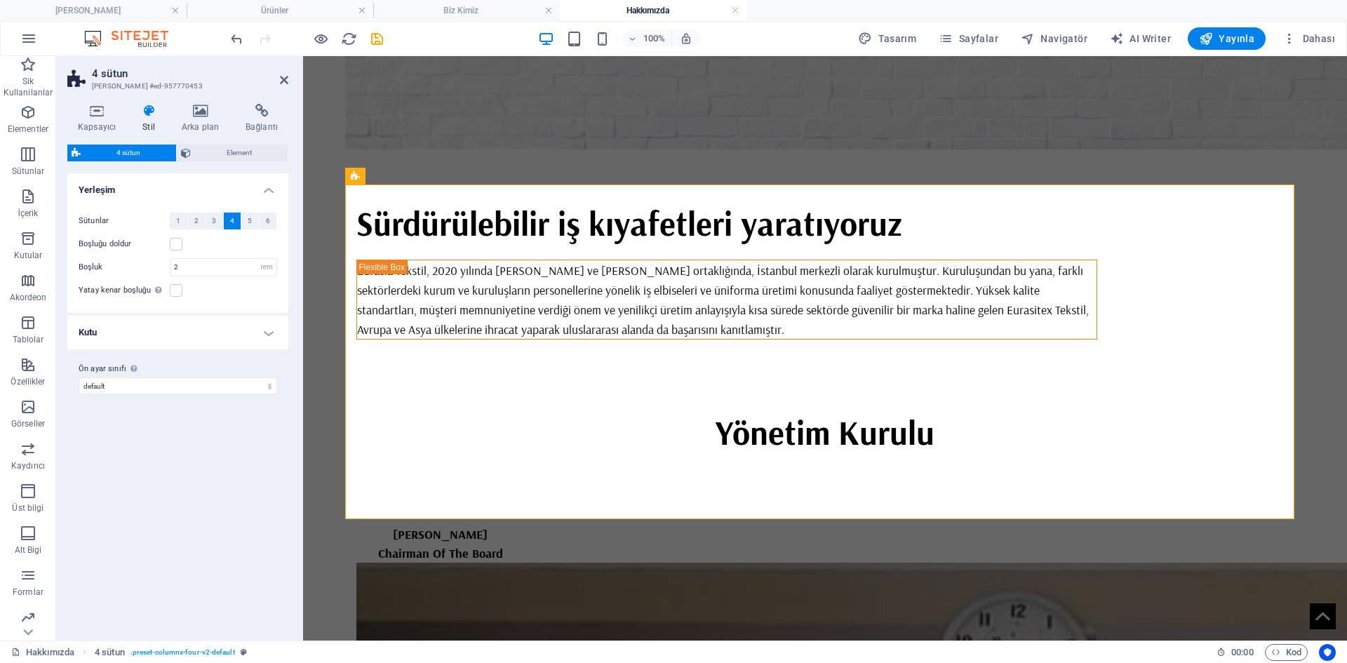
click at [182, 290] on div "Yatay kenar boşluğu Şayet "İçerik genişliği" kapsayıcıları, "Varsayılan" olarak…" at bounding box center [178, 290] width 198 height 17
click at [180, 292] on label at bounding box center [176, 290] width 13 height 13
click at [0, 0] on input "Yatay kenar boşluğu Şayet "İçerik genişliği" kapsayıcıları, "Varsayılan" olarak…" at bounding box center [0, 0] width 0 height 0
click at [180, 292] on label at bounding box center [176, 290] width 13 height 13
click at [0, 0] on input "Yatay kenar boşluğu Şayet "İçerik genişliği" kapsayıcıları, "Varsayılan" olarak…" at bounding box center [0, 0] width 0 height 0
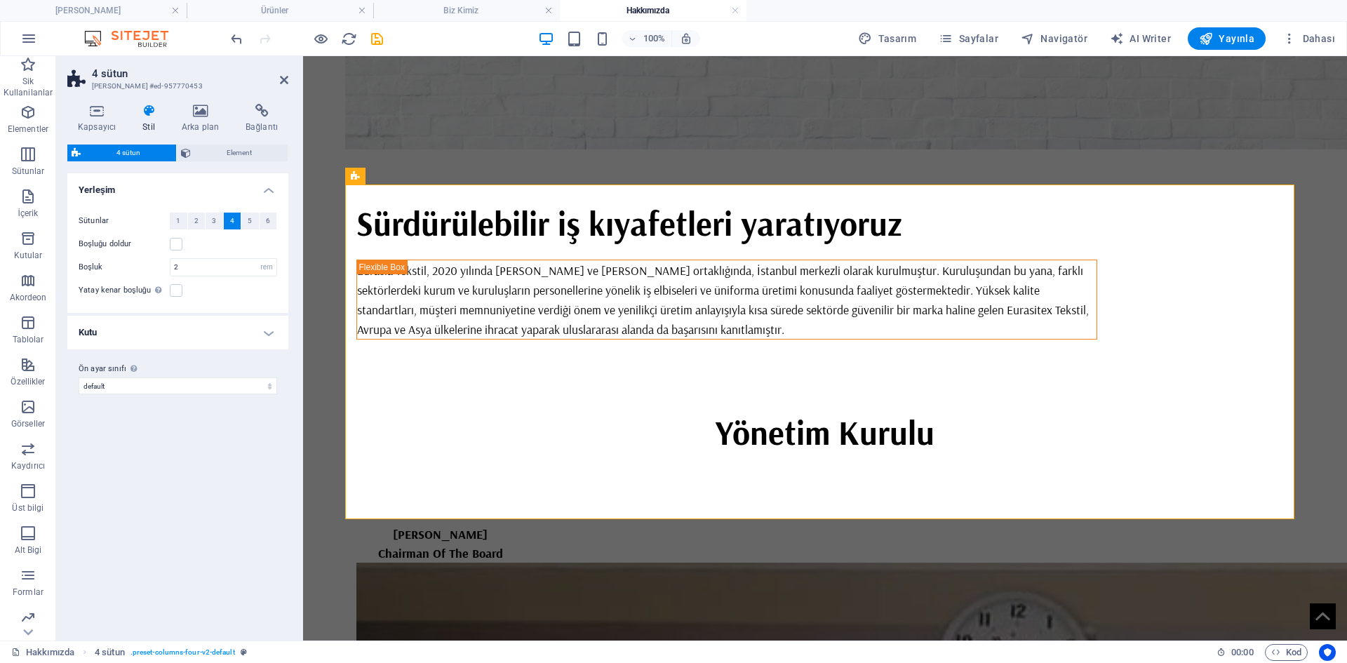
click at [203, 325] on h4 "Kutu" at bounding box center [177, 333] width 221 height 34
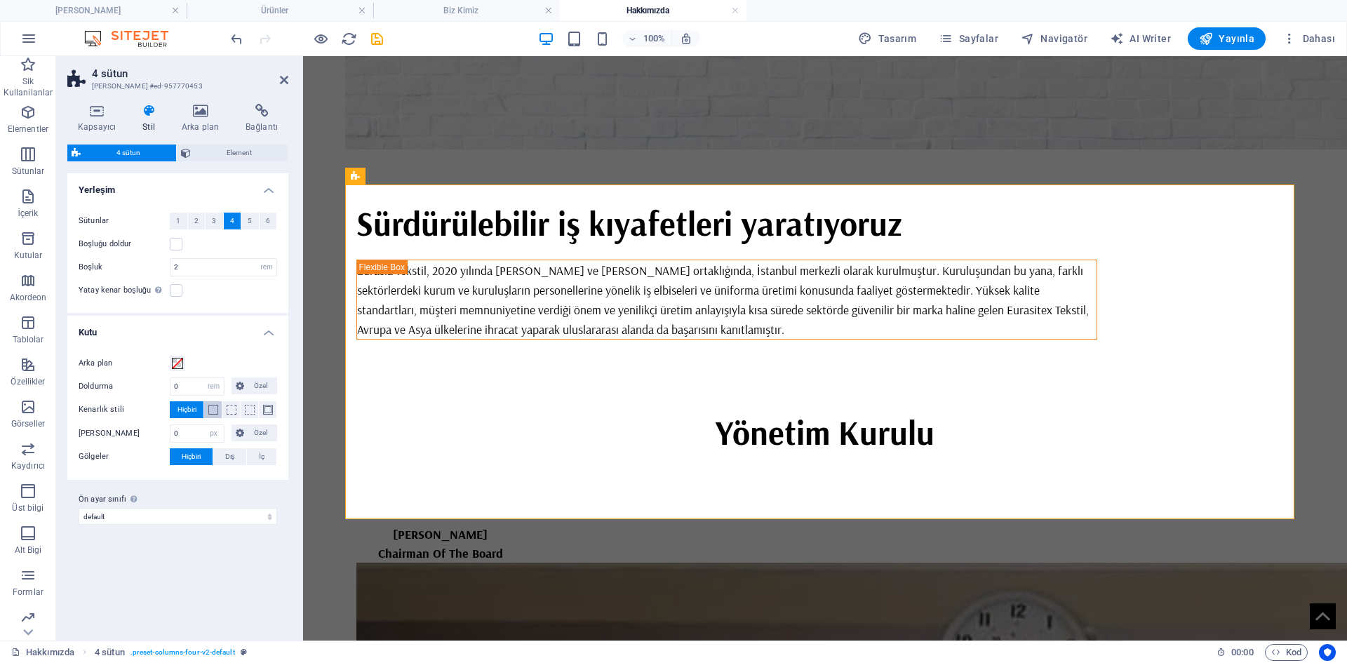
click at [212, 406] on span at bounding box center [213, 410] width 10 height 10
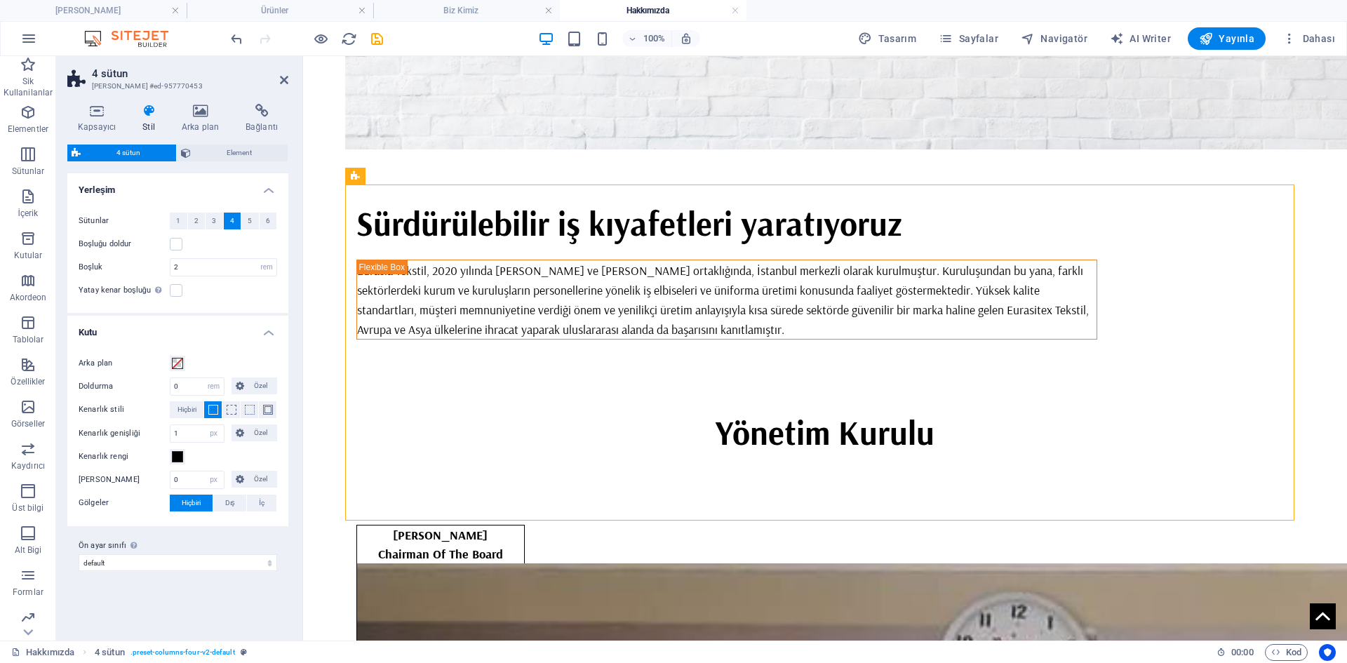
drag, startPoint x: 1006, startPoint y: 236, endPoint x: 934, endPoint y: 328, distance: 116.4
click at [925, 243] on icon at bounding box center [921, 243] width 10 height 15
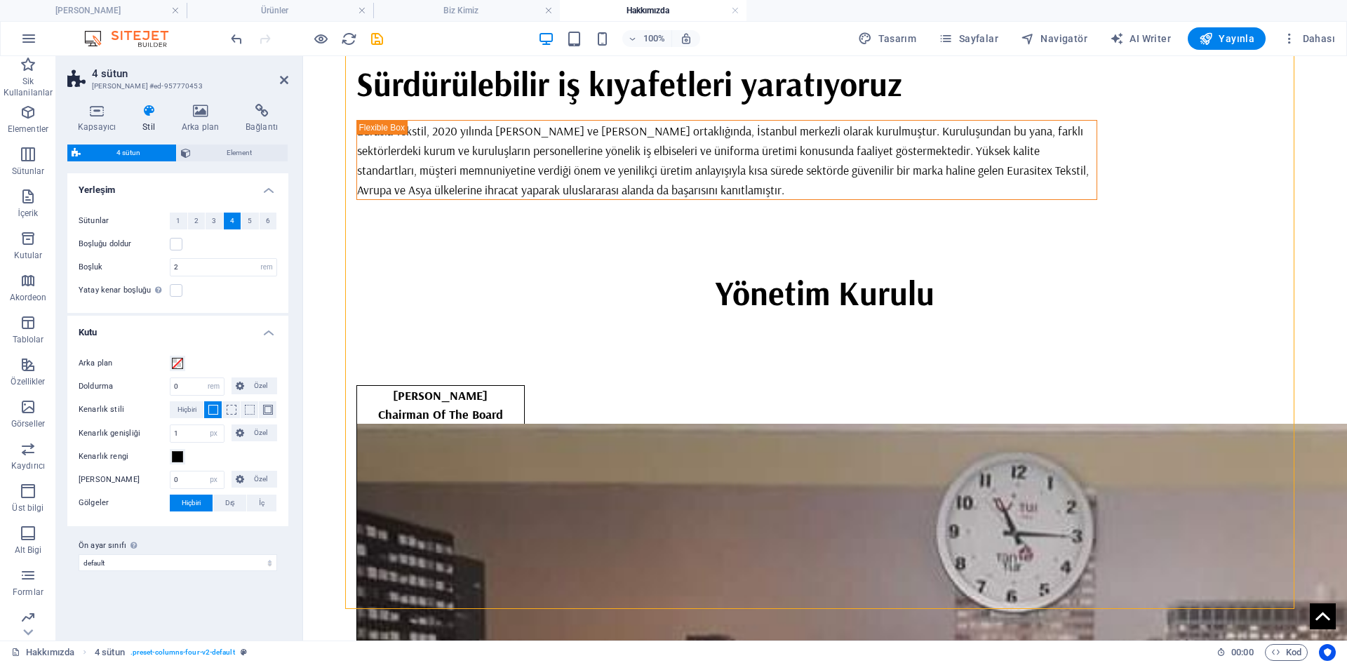
scroll to position [631, 0]
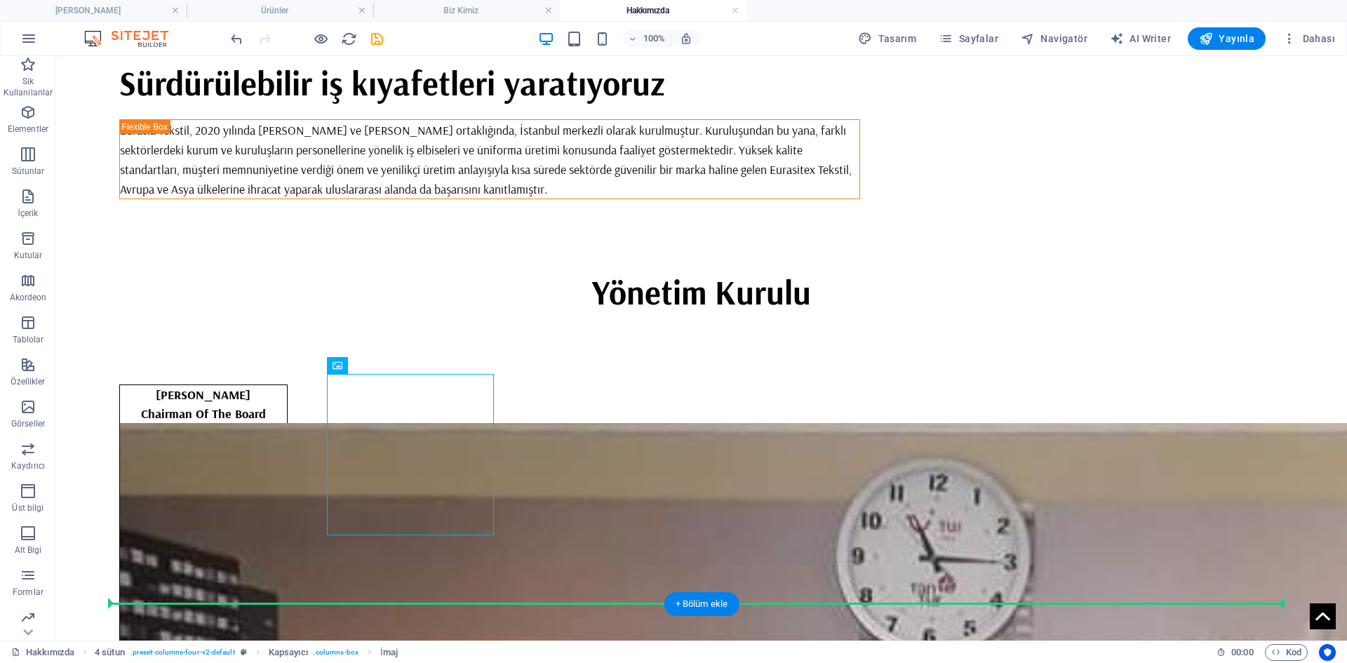
drag, startPoint x: 619, startPoint y: 357, endPoint x: 674, endPoint y: 364, distance: 55.2
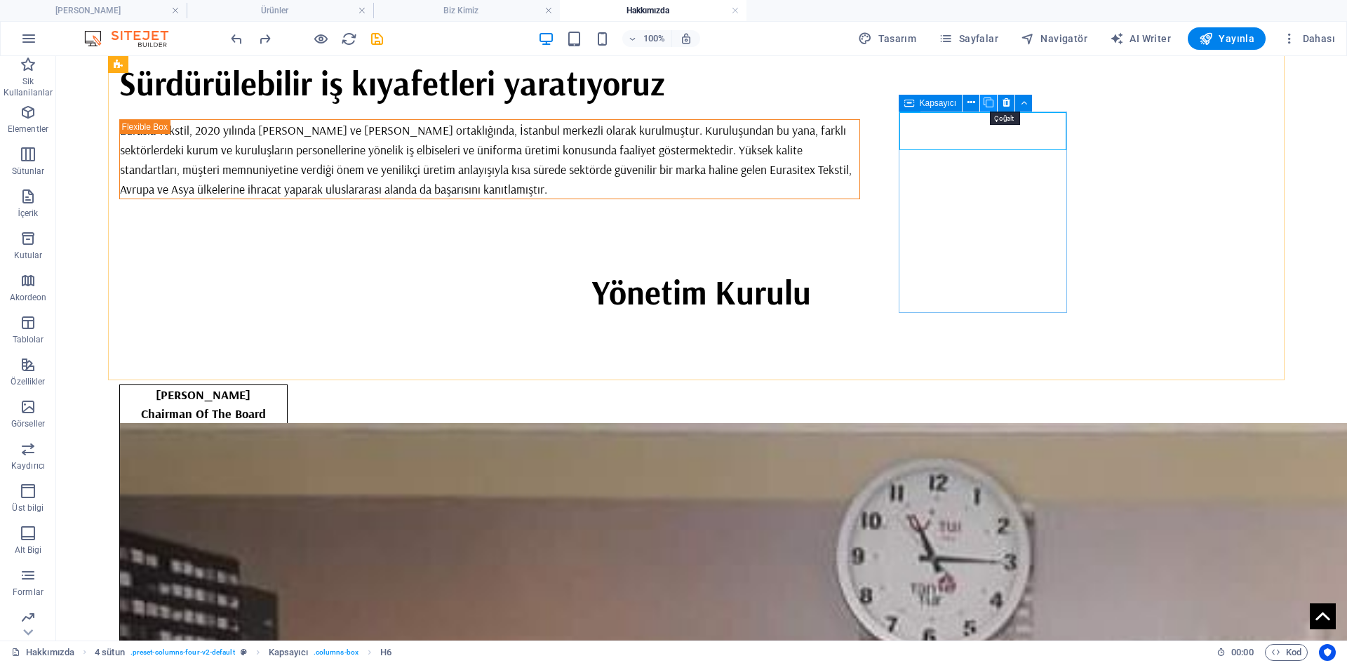
click at [988, 100] on icon at bounding box center [988, 102] width 10 height 15
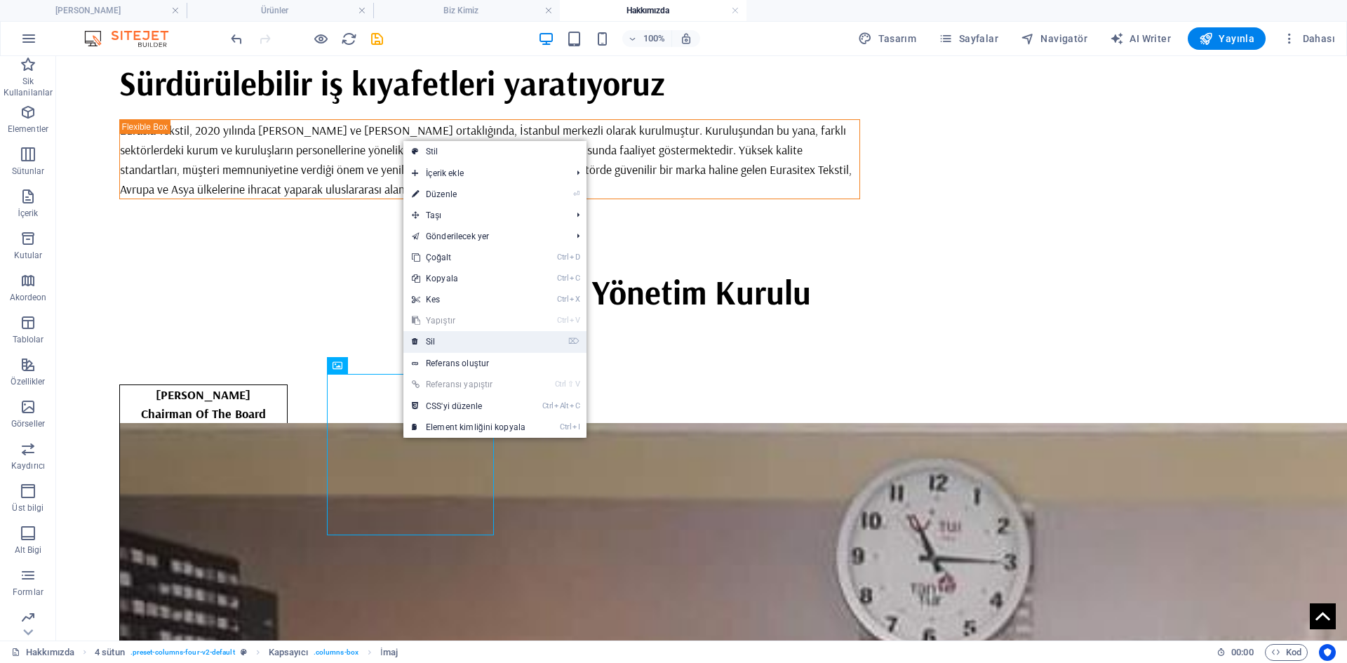
click at [436, 339] on link "⌦ Sil" at bounding box center [468, 341] width 130 height 21
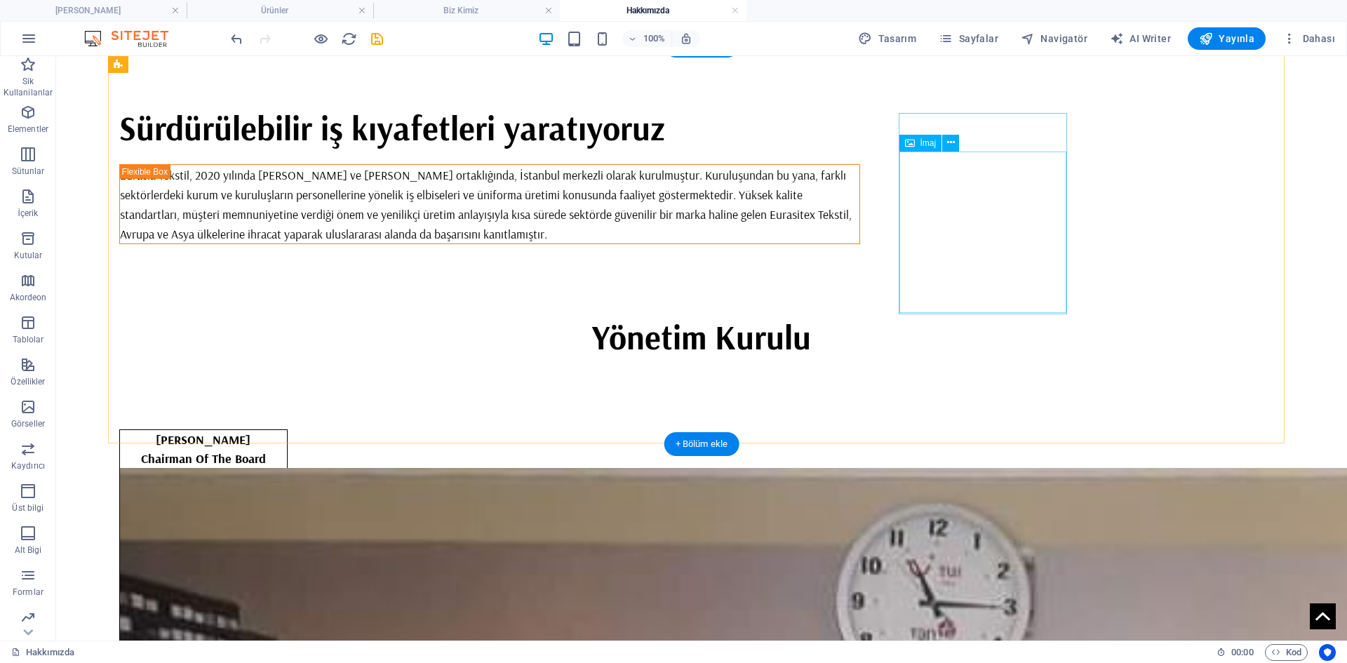
scroll to position [561, 0]
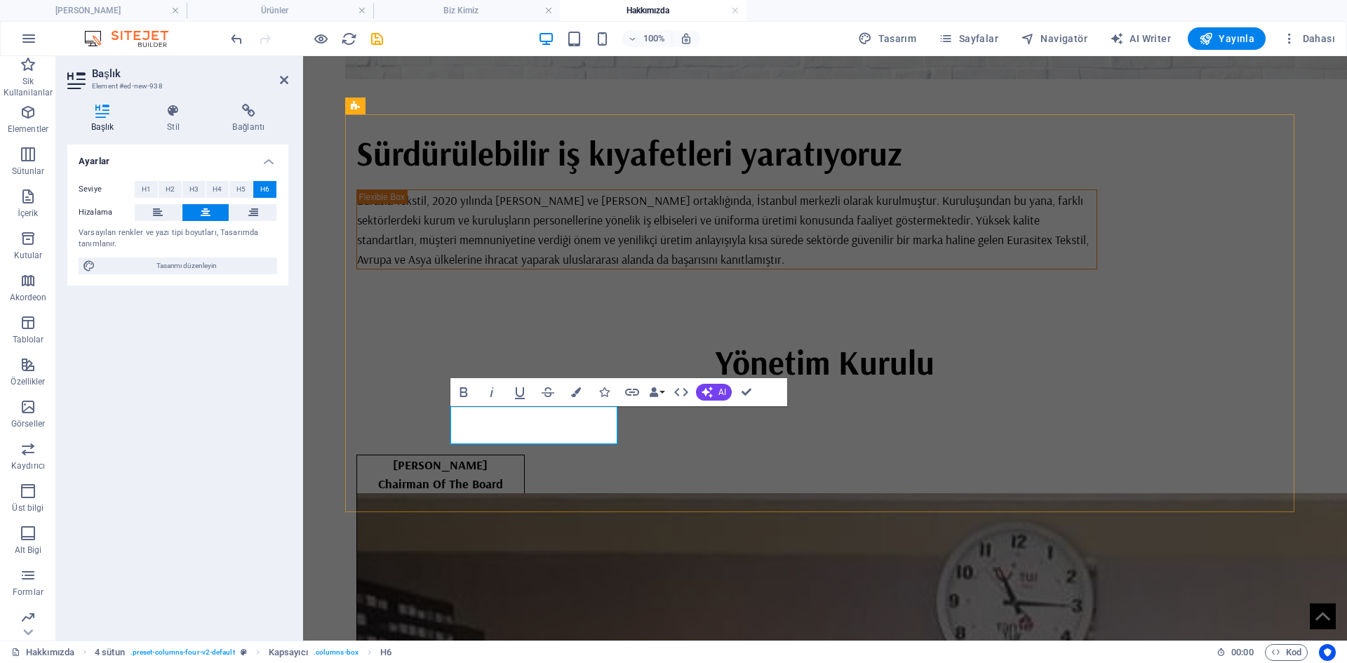
click at [205, 213] on icon at bounding box center [206, 212] width 10 height 17
click at [1244, 34] on span "Yayınla" at bounding box center [1226, 39] width 55 height 14
